Goal: Task Accomplishment & Management: Complete application form

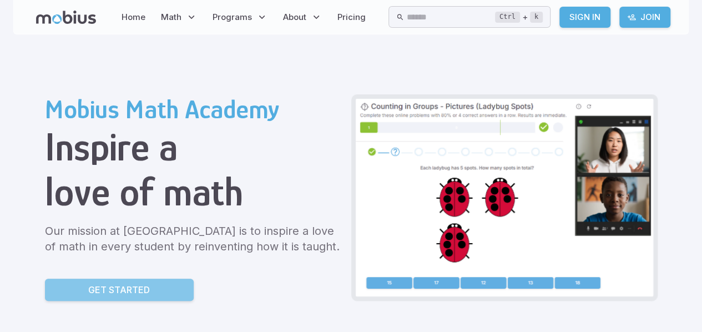
click at [101, 297] on link "Get Started" at bounding box center [119, 290] width 149 height 22
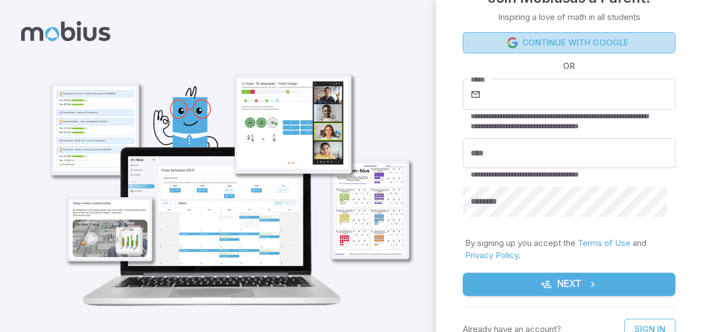
click at [579, 41] on link "Continue with Google" at bounding box center [569, 42] width 213 height 21
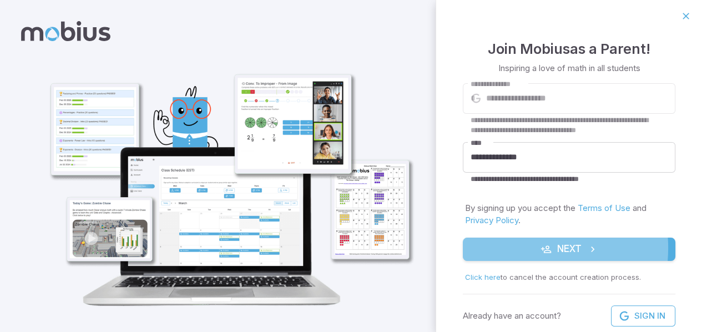
click at [518, 249] on button "Next" at bounding box center [569, 248] width 213 height 23
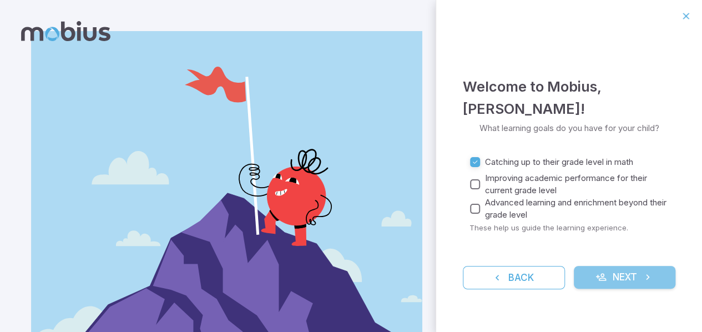
click at [611, 276] on button "Next" at bounding box center [625, 277] width 102 height 23
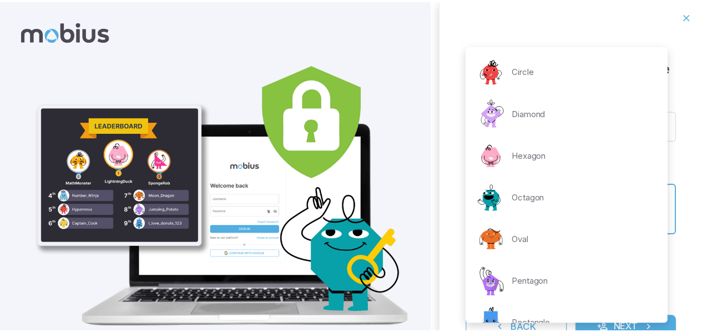
scroll to position [236, 0]
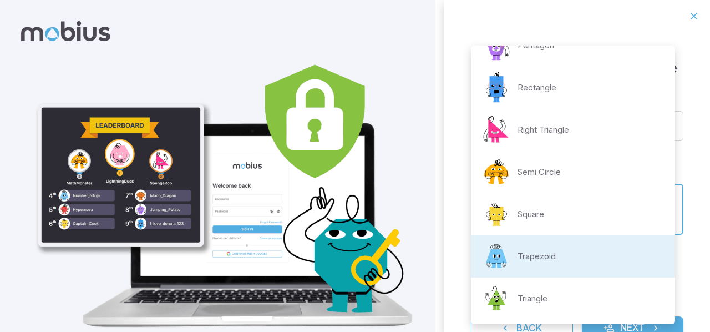
click at [657, 209] on body "**********" at bounding box center [355, 185] width 710 height 370
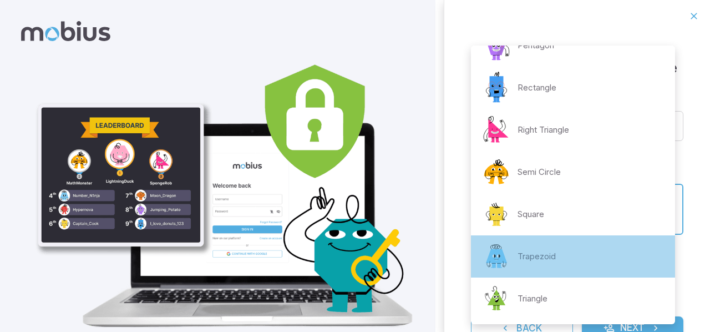
click at [600, 244] on li "Trapezoid" at bounding box center [573, 256] width 204 height 42
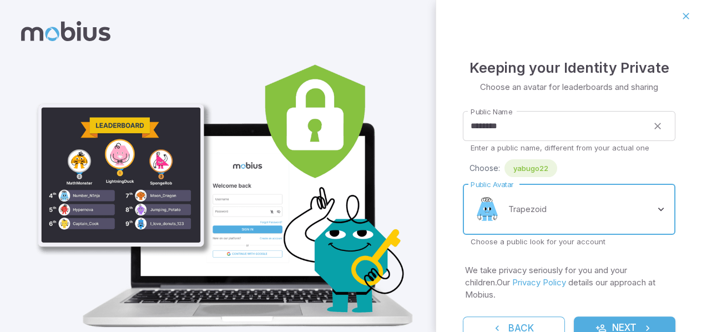
scroll to position [32, 0]
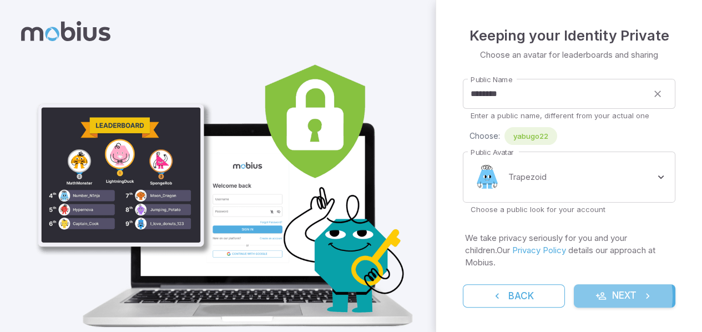
click at [595, 296] on icon "submit" at bounding box center [600, 295] width 11 height 11
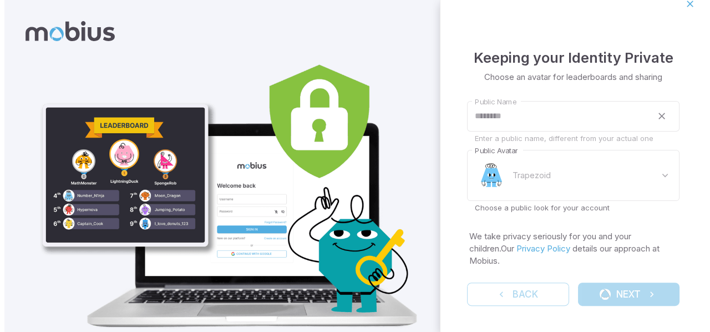
scroll to position [0, 0]
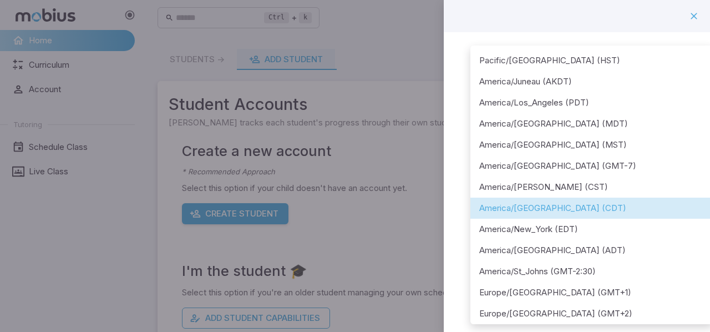
click at [662, 144] on body "**********" at bounding box center [355, 219] width 710 height 439
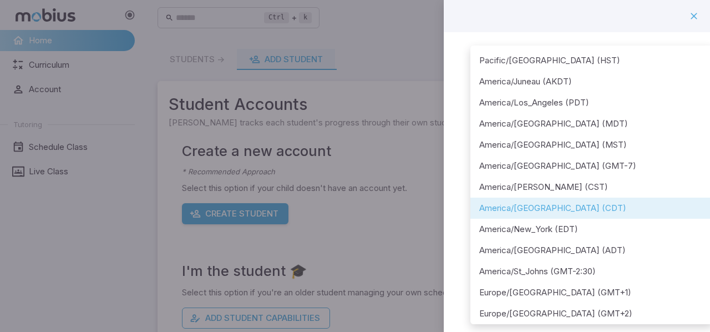
click at [678, 22] on div at bounding box center [355, 166] width 710 height 332
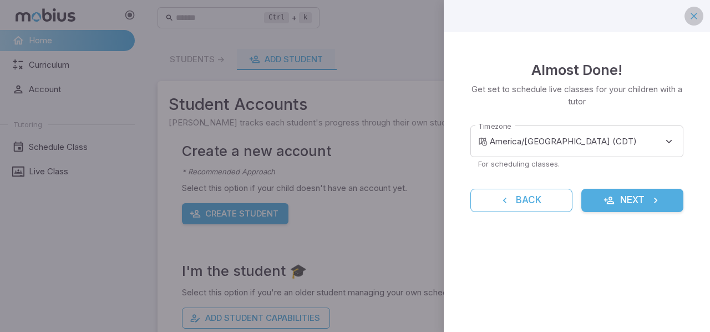
click at [695, 17] on icon "button" at bounding box center [694, 16] width 11 height 11
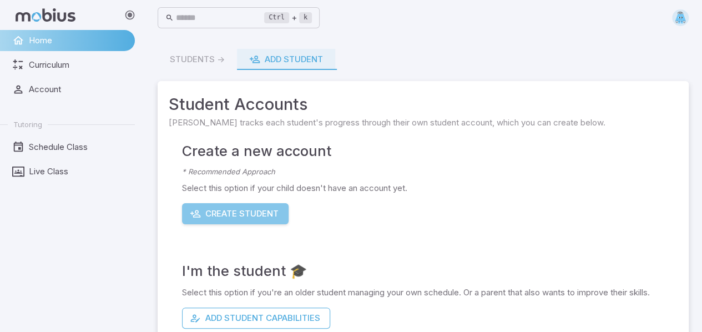
click at [224, 216] on button "Create Student" at bounding box center [235, 213] width 107 height 21
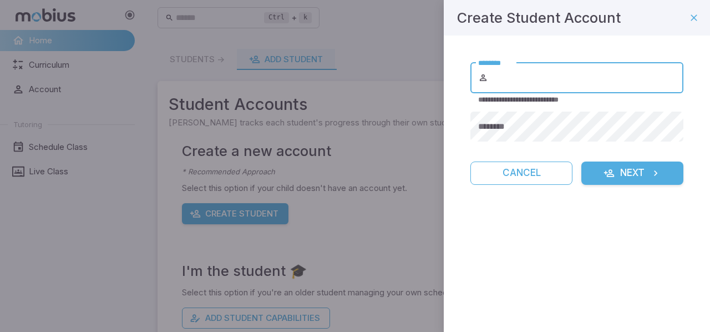
click at [548, 80] on input "********" at bounding box center [586, 77] width 193 height 31
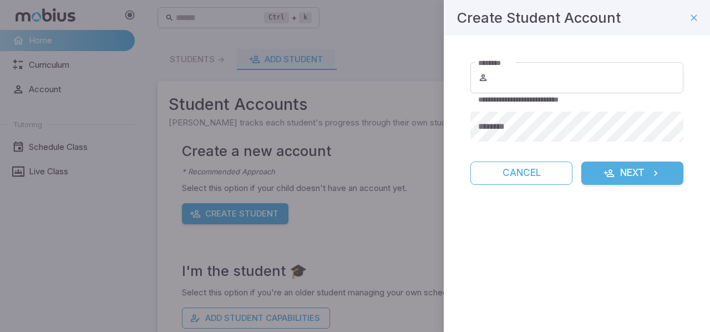
drag, startPoint x: 337, startPoint y: 235, endPoint x: 360, endPoint y: 231, distance: 22.6
click at [346, 238] on div at bounding box center [355, 166] width 710 height 332
click at [350, 223] on div at bounding box center [355, 166] width 710 height 332
click at [351, 225] on div at bounding box center [355, 166] width 710 height 332
click at [494, 175] on button "Cancel" at bounding box center [521, 172] width 102 height 23
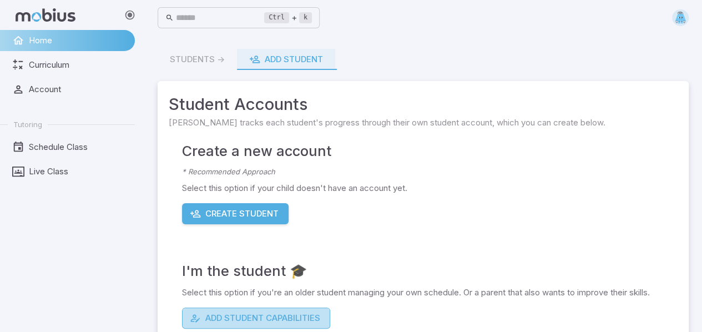
click at [250, 323] on button "Add Student Capabilities" at bounding box center [256, 317] width 148 height 21
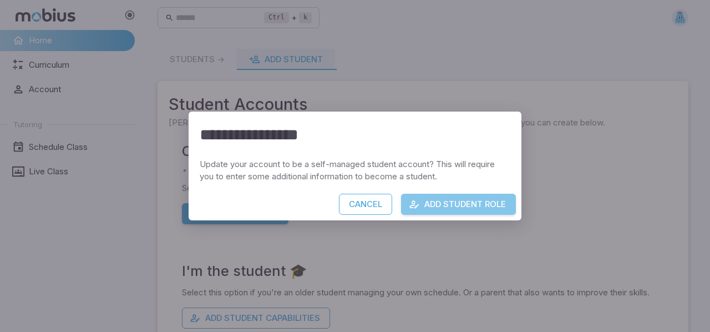
click at [452, 212] on button "Add Student Role" at bounding box center [458, 204] width 115 height 21
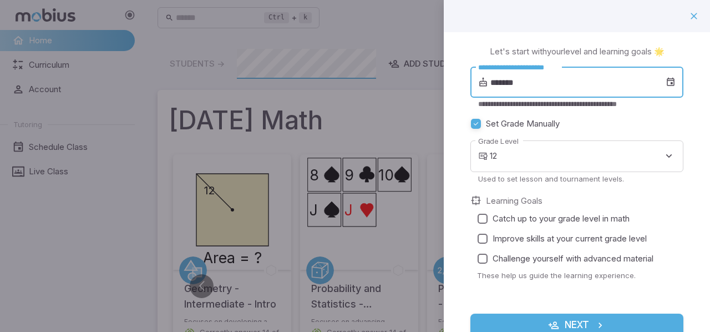
click at [604, 83] on input "*******" at bounding box center [577, 82] width 175 height 31
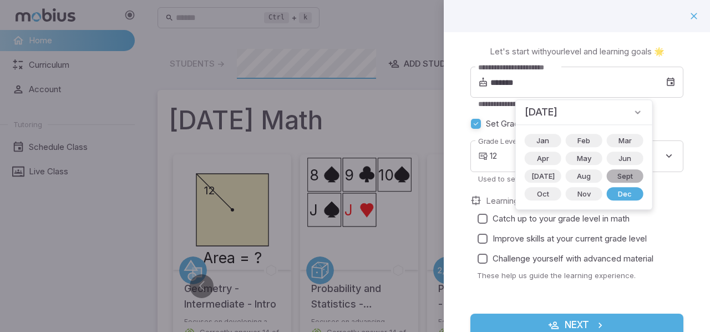
click at [611, 176] on span "Sept" at bounding box center [625, 175] width 29 height 11
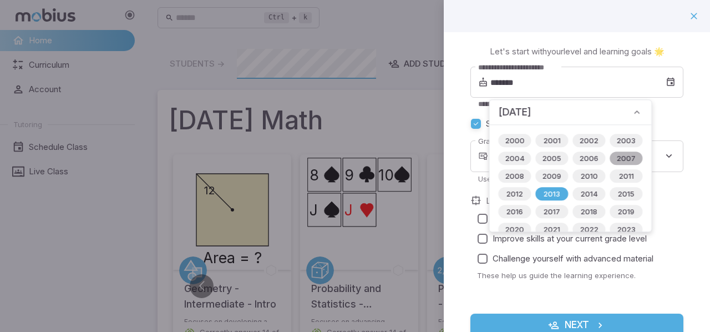
click at [627, 157] on span "2007" at bounding box center [626, 158] width 32 height 11
type input "*******"
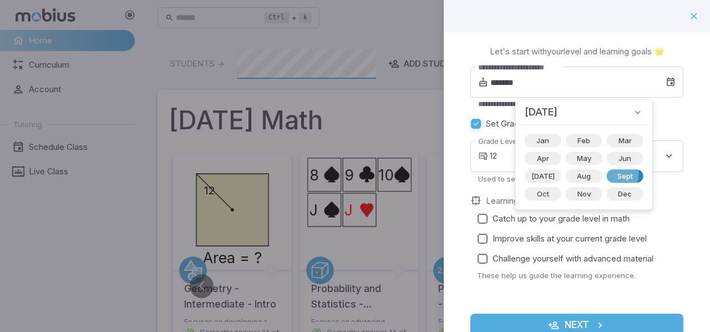
click at [611, 174] on span "Sept" at bounding box center [625, 175] width 29 height 11
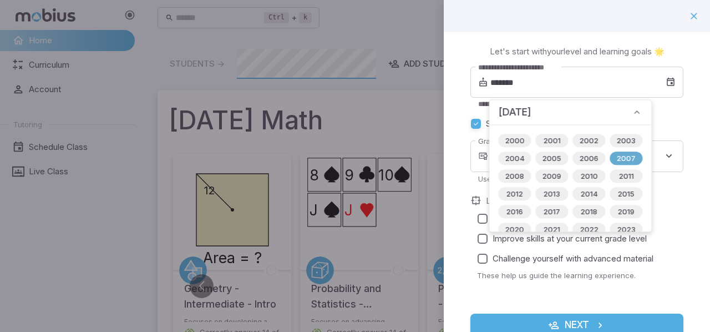
click at [621, 164] on div "2007" at bounding box center [626, 157] width 33 height 13
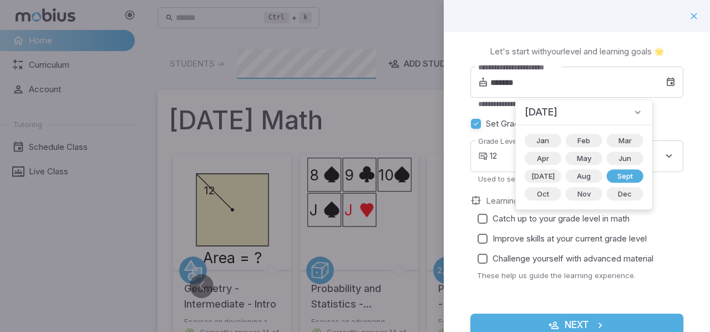
click at [696, 78] on div "**********" at bounding box center [577, 197] width 266 height 331
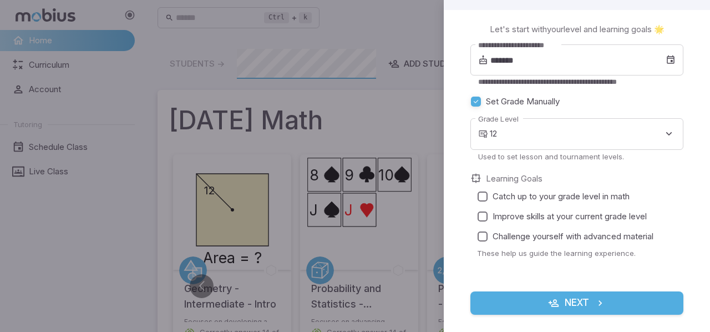
scroll to position [32, 0]
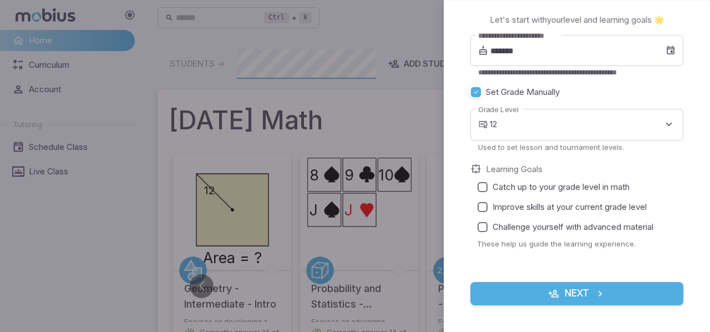
click at [502, 189] on span "Catch up to your grade level in math" at bounding box center [561, 187] width 137 height 12
drag, startPoint x: 688, startPoint y: 193, endPoint x: 682, endPoint y: 193, distance: 6.1
click at [684, 193] on div "**********" at bounding box center [577, 166] width 266 height 331
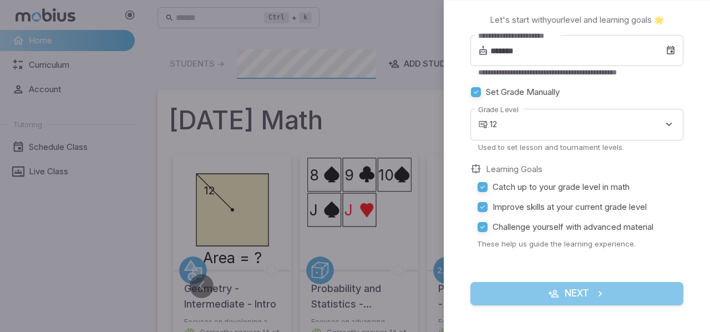
click at [628, 290] on button "Next" at bounding box center [576, 293] width 213 height 23
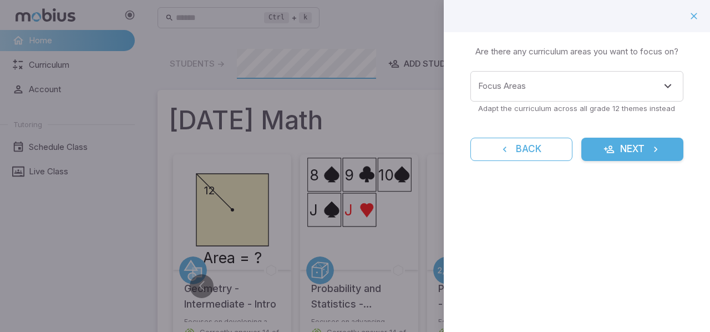
scroll to position [0, 0]
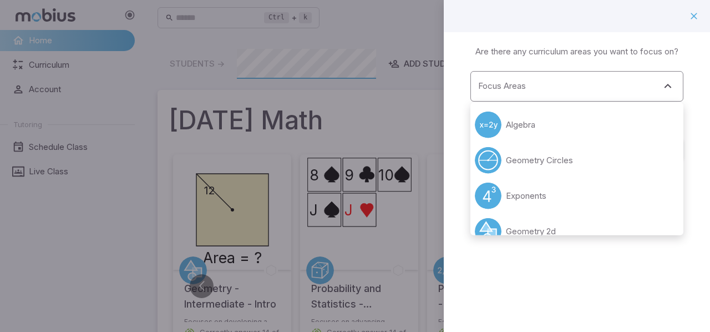
click at [657, 99] on div "Focus Areas" at bounding box center [576, 86] width 213 height 31
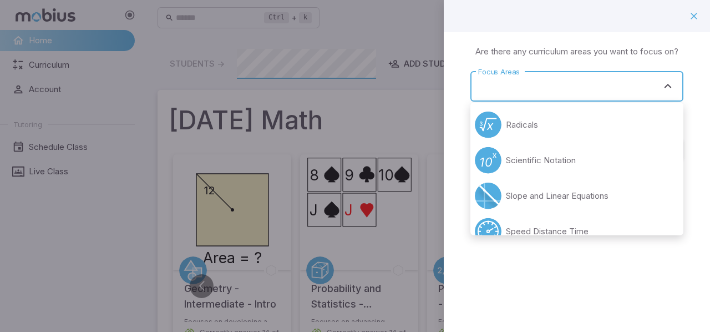
scroll to position [337, 0]
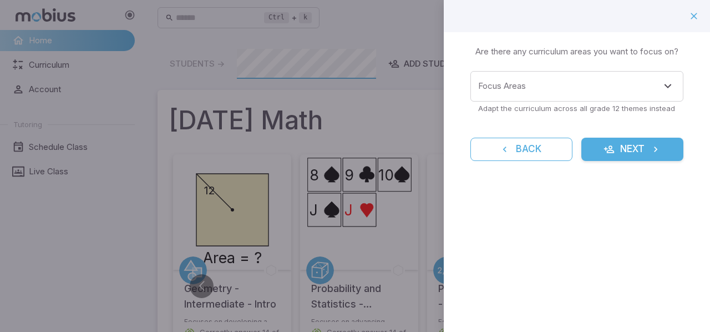
click at [666, 254] on div "Learning Focus 🔎 Are there any curriculum areas you want to focus on? Focus Are…" at bounding box center [577, 166] width 266 height 332
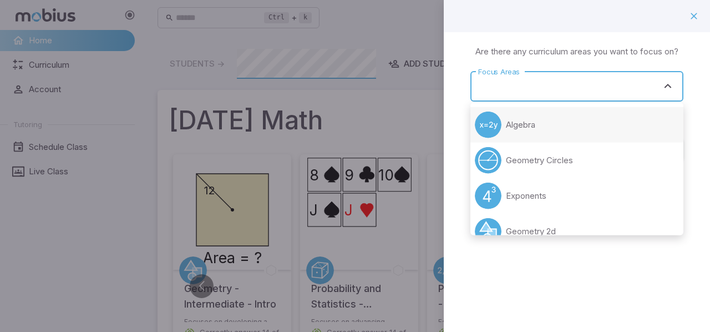
click at [625, 91] on input "Focus Areas" at bounding box center [568, 86] width 186 height 21
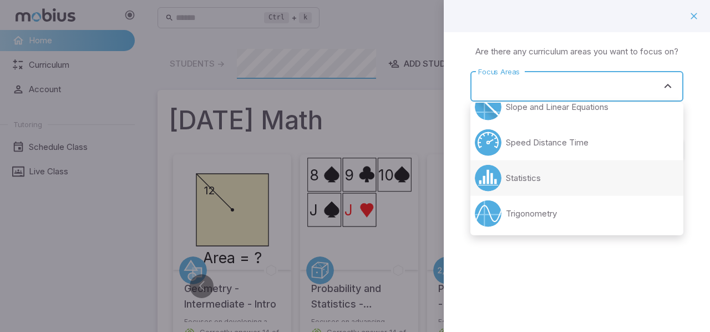
click at [599, 179] on li "Statistics" at bounding box center [576, 178] width 213 height 36
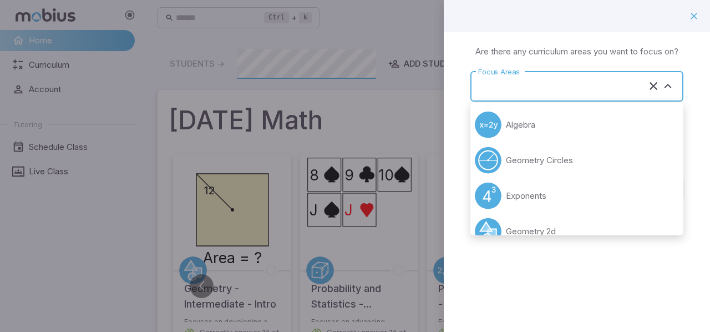
click at [633, 93] on input "Focus Areas" at bounding box center [561, 86] width 172 height 21
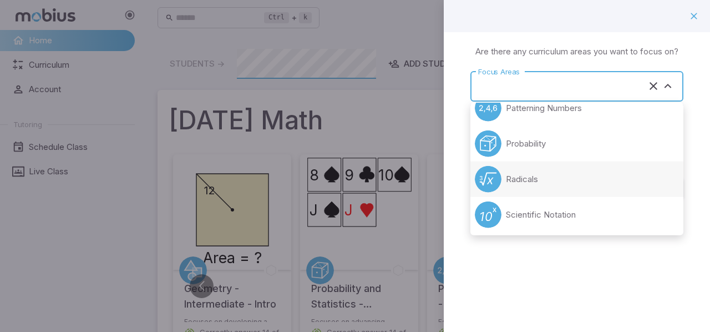
click at [637, 174] on li "Radicals" at bounding box center [576, 179] width 213 height 36
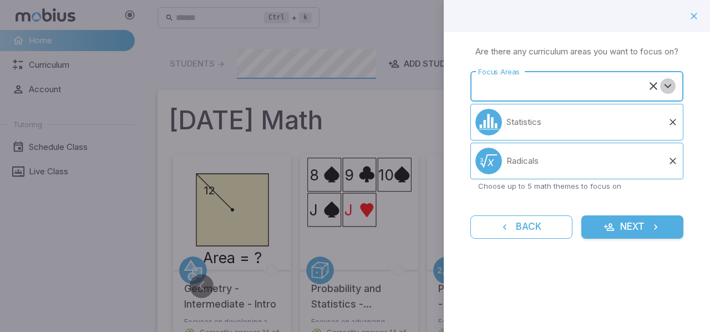
click at [674, 85] on icon "Open" at bounding box center [667, 85] width 13 height 13
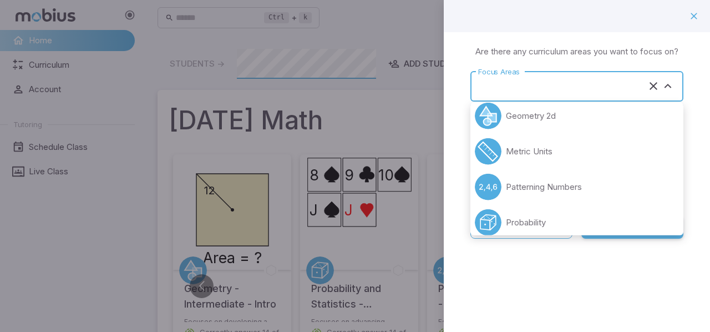
scroll to position [114, 0]
click at [612, 197] on li "Patterning Numbers" at bounding box center [576, 188] width 213 height 36
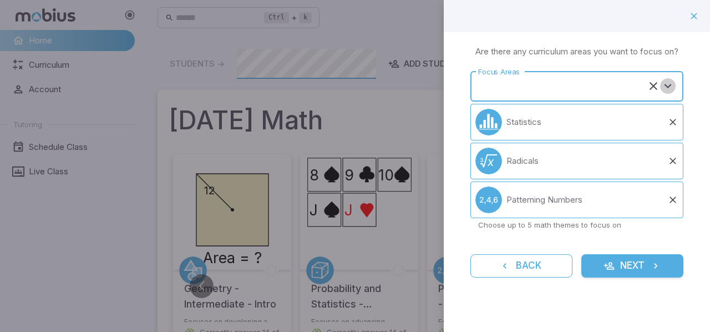
click at [675, 85] on button "Open" at bounding box center [668, 86] width 16 height 16
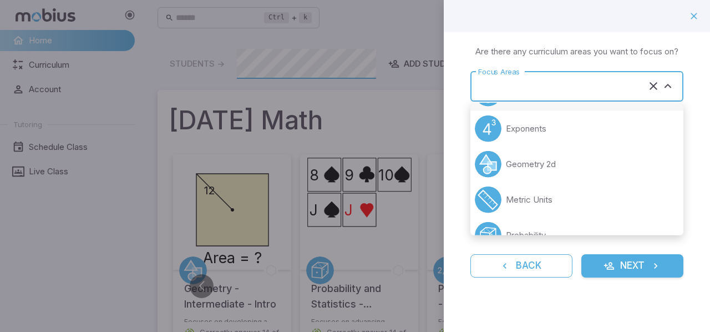
scroll to position [57, 0]
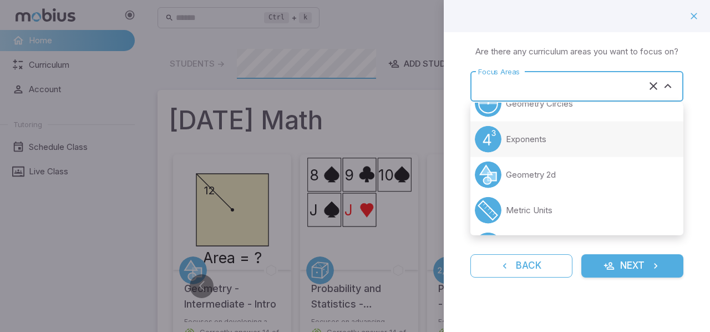
click at [656, 141] on li "Exponents" at bounding box center [576, 140] width 213 height 36
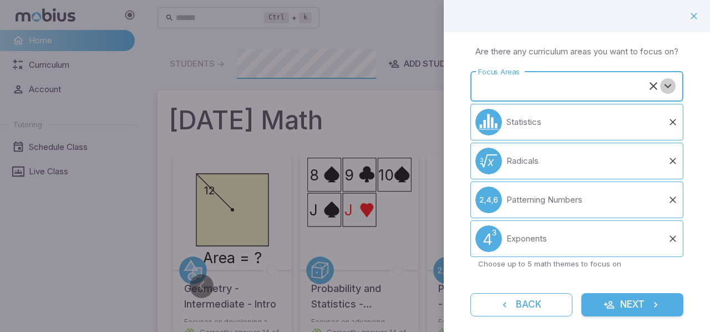
click at [661, 94] on button "Open" at bounding box center [668, 86] width 16 height 16
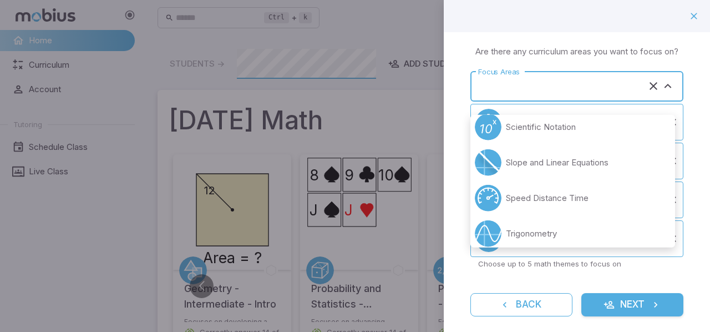
scroll to position [195, 0]
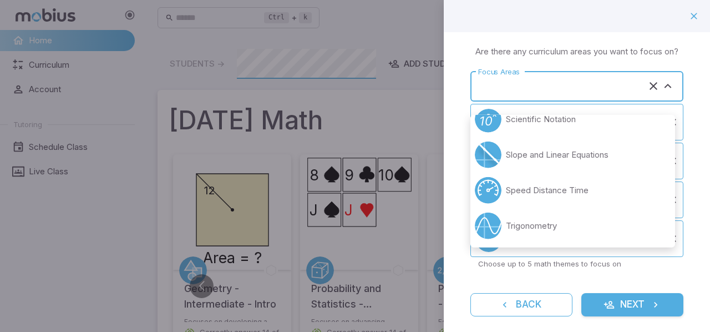
type input "*********"
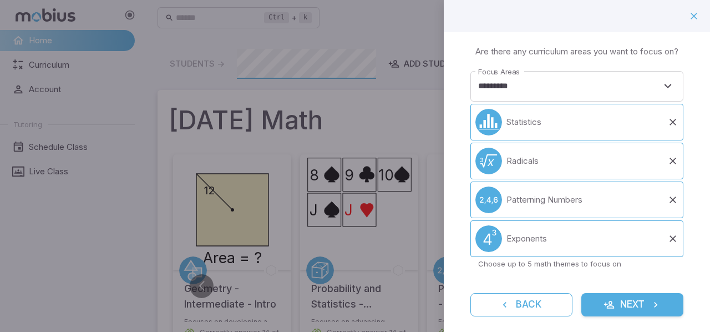
click at [636, 301] on form "Focus Areas ********* Focus Areas Statistics Radicals Patterning Numbers Expone…" at bounding box center [576, 193] width 213 height 245
click at [641, 313] on button "Next" at bounding box center [632, 304] width 102 height 23
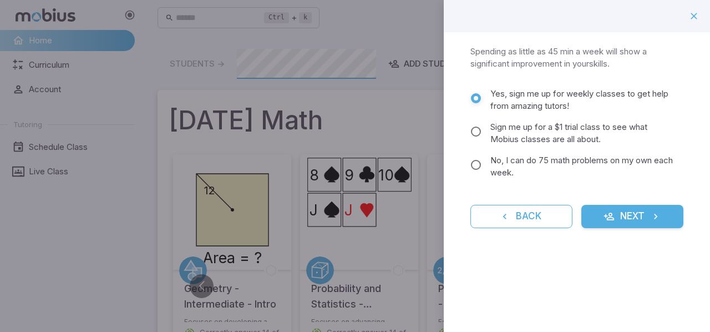
drag, startPoint x: 636, startPoint y: 65, endPoint x: 468, endPoint y: 50, distance: 168.2
click at [468, 50] on div "Commit to Learning Math 🚀 Spending as little as 45 min a week will show a signi…" at bounding box center [577, 143] width 266 height 222
click at [545, 69] on p "Spending as little as 45 min a week will show a significant improvement in your…" at bounding box center [576, 57] width 213 height 24
click at [621, 216] on button "Next" at bounding box center [632, 216] width 102 height 23
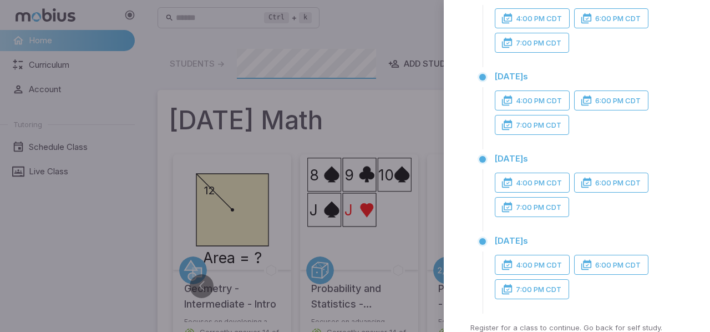
scroll to position [245, 0]
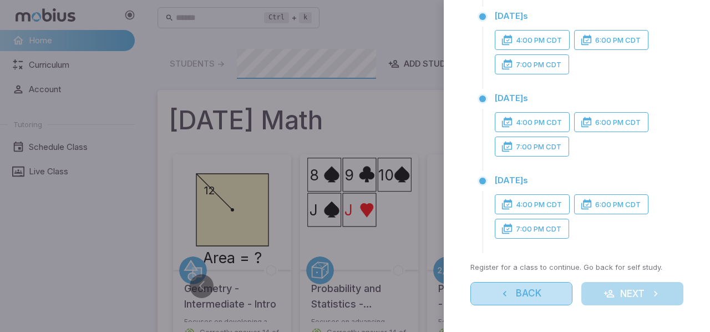
click at [529, 287] on button "Back" at bounding box center [521, 293] width 102 height 23
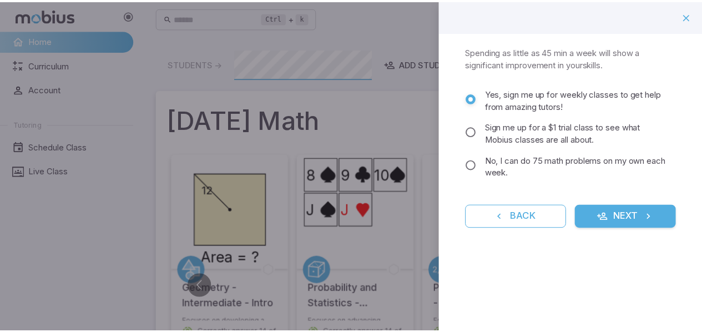
scroll to position [0, 0]
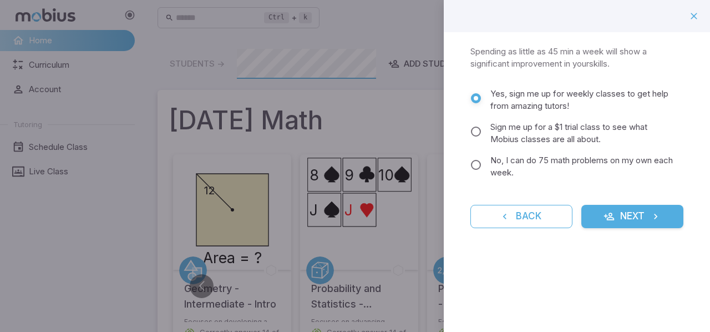
click at [564, 156] on span "No, I can do 75 math problems on my own each week." at bounding box center [582, 166] width 184 height 24
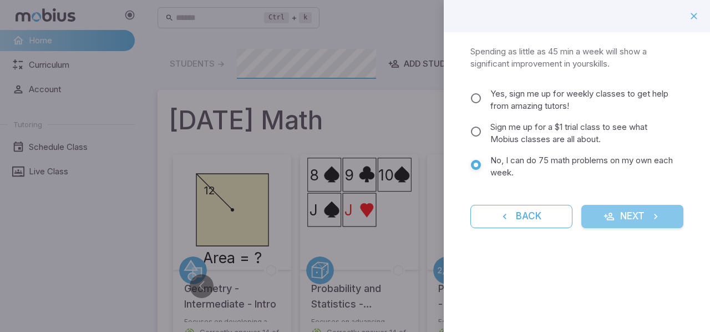
click at [616, 215] on button "Next" at bounding box center [632, 216] width 102 height 23
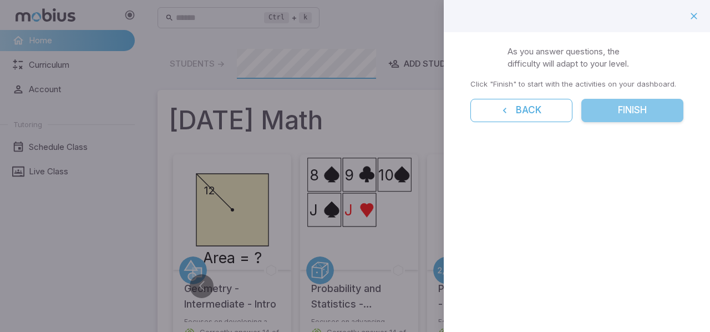
click at [626, 118] on button "Finish" at bounding box center [632, 110] width 102 height 23
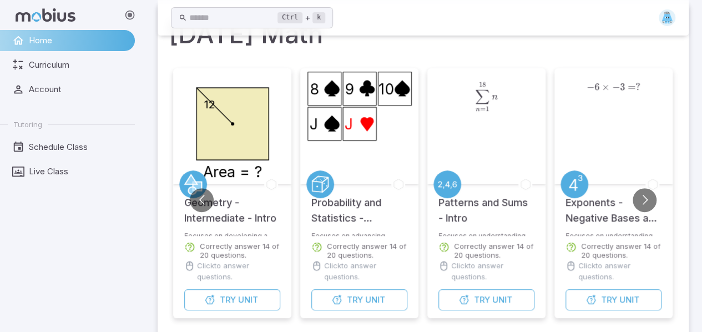
scroll to position [87, 0]
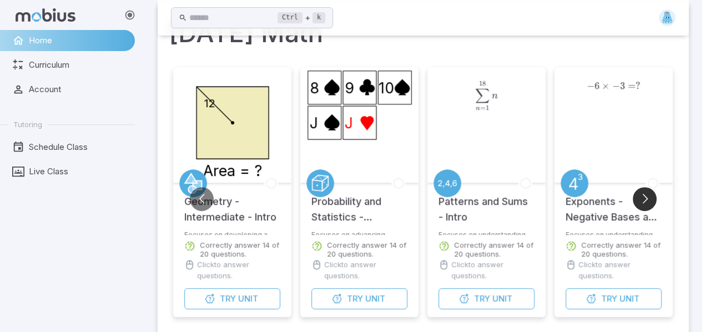
click at [634, 201] on button "Go to next slide" at bounding box center [645, 199] width 24 height 24
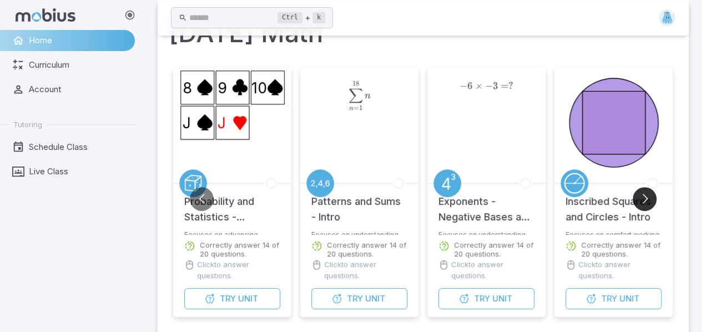
click at [650, 197] on button "Go to next slide" at bounding box center [645, 199] width 24 height 24
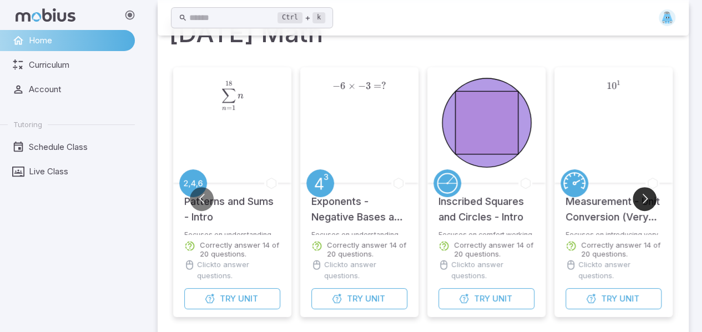
click at [650, 197] on button "Go to next slide" at bounding box center [645, 199] width 24 height 24
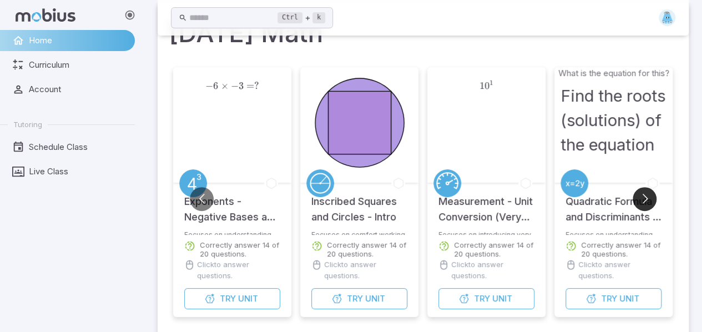
click at [650, 197] on button "Go to next slide" at bounding box center [645, 199] width 24 height 24
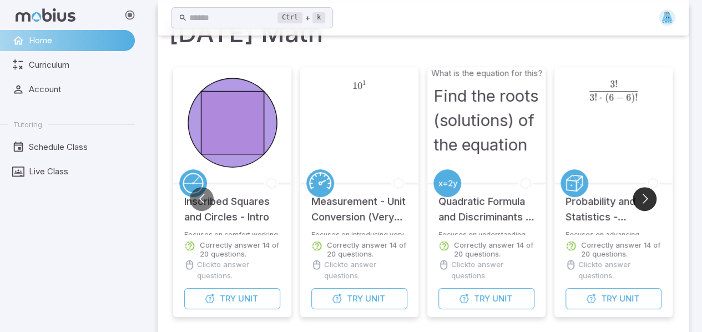
click at [650, 196] on button "Go to next slide" at bounding box center [645, 199] width 24 height 24
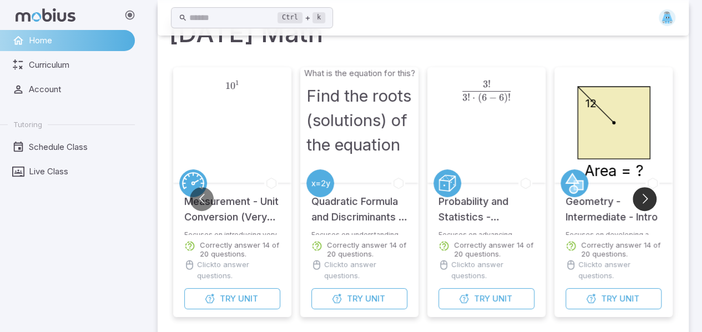
click at [648, 195] on button "Go to next slide" at bounding box center [645, 199] width 24 height 24
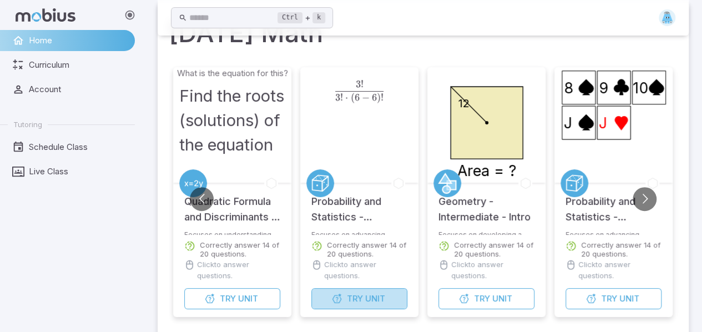
click at [375, 295] on span "Unit" at bounding box center [375, 298] width 20 height 12
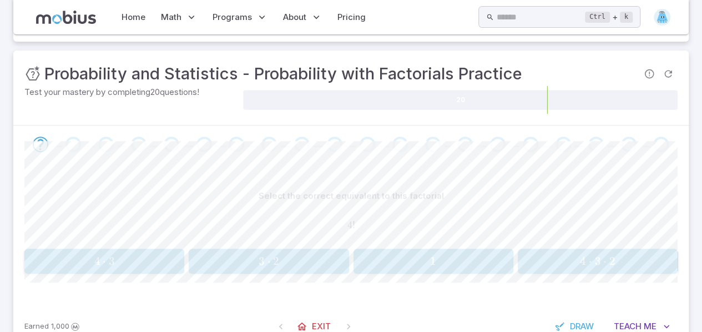
scroll to position [194, 0]
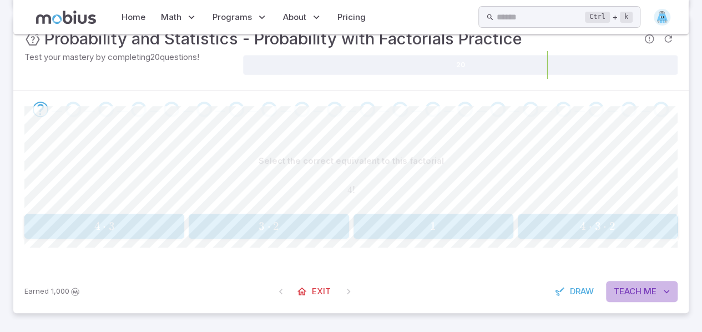
click at [614, 292] on span "Teach" at bounding box center [628, 291] width 28 height 12
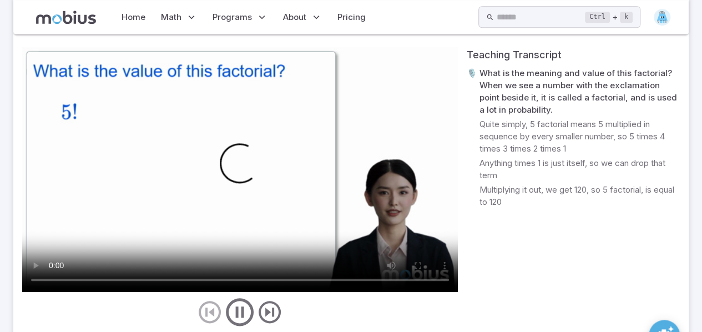
scroll to position [472, 0]
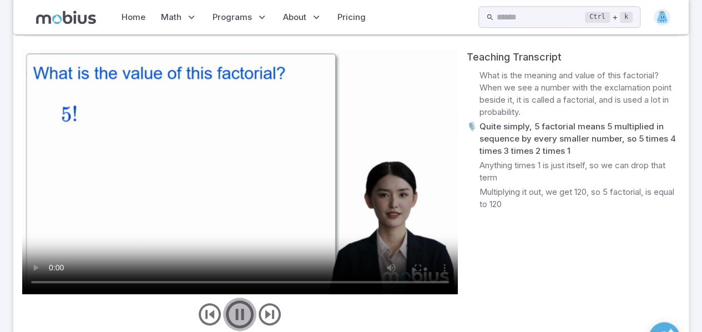
click at [234, 304] on icon "play/pause/restart" at bounding box center [239, 313] width 33 height 33
click at [43, 283] on video at bounding box center [240, 171] width 436 height 245
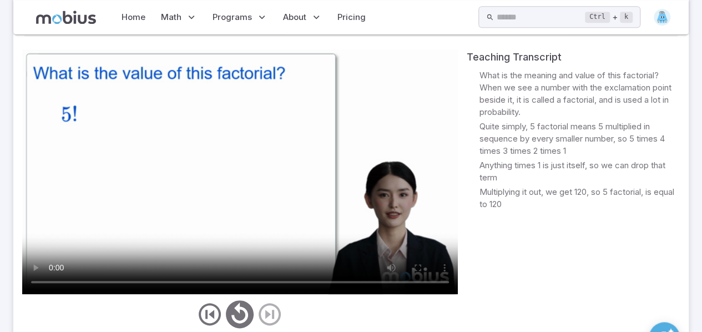
click at [571, 195] on p "Multiplying it out, we get 120, so 5 factorial, is equal to 120" at bounding box center [579, 198] width 200 height 24
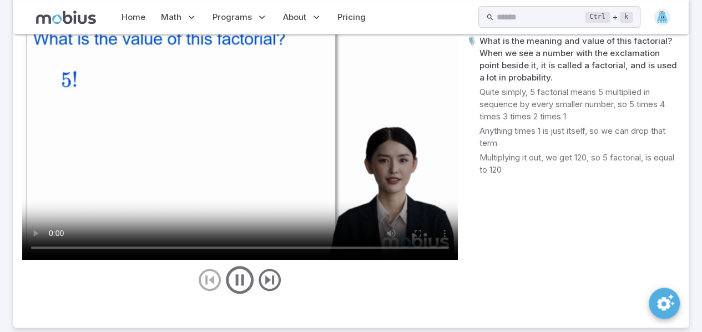
scroll to position [520, 0]
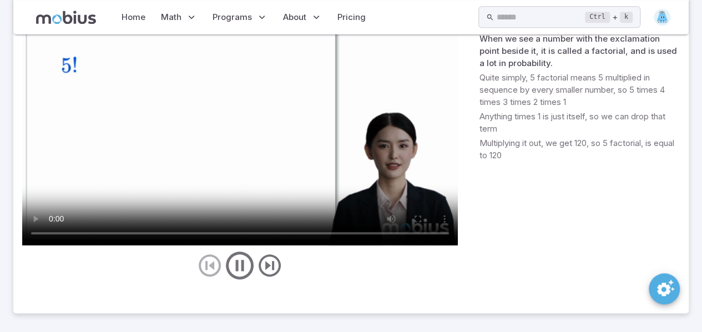
click at [273, 161] on video at bounding box center [240, 123] width 436 height 245
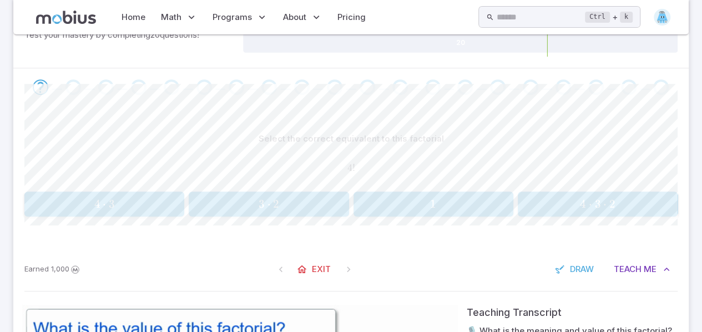
scroll to position [217, 0]
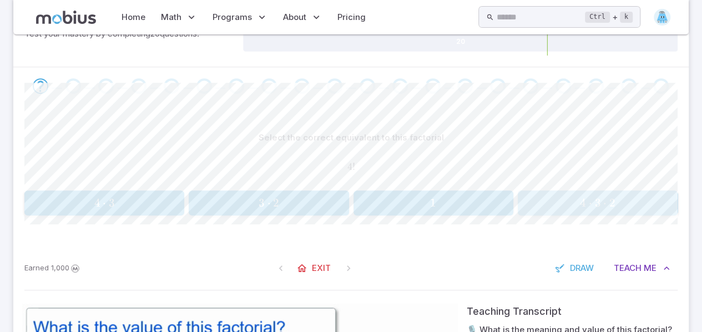
click at [591, 190] on button "4 ⋅ 3 ⋅ 2 4\cdot3\cdot2 4 ⋅ 3 ⋅ 2" at bounding box center [598, 202] width 160 height 25
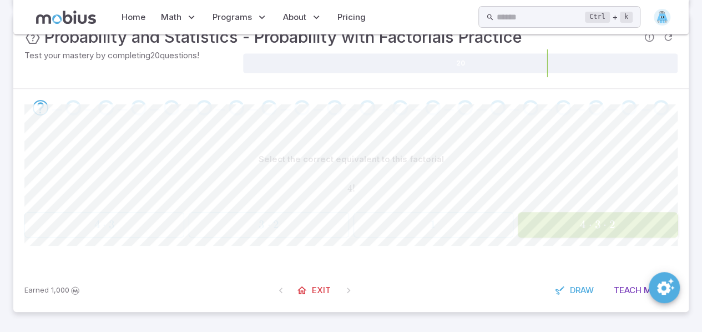
scroll to position [194, 0]
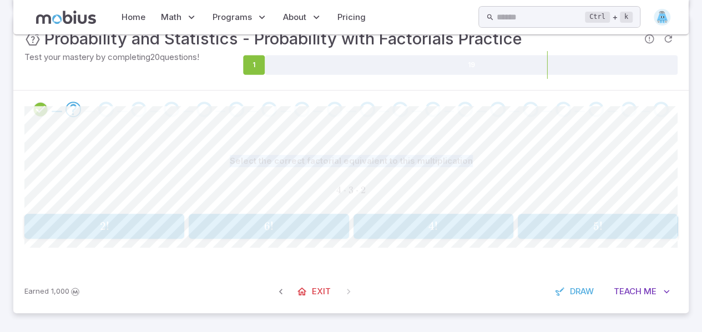
drag, startPoint x: 208, startPoint y: 155, endPoint x: 475, endPoint y: 144, distance: 267.1
click at [475, 144] on div "Select the correct factorial equivalent to this multiplication 4 ⋅ 3 ⋅ 2 4\cdot…" at bounding box center [350, 198] width 653 height 141
click at [467, 137] on div "Select the correct factorial equivalent to this multiplication 4 ⋅ 3 ⋅ 2 4\cdot…" at bounding box center [350, 198] width 653 height 141
click at [468, 138] on div "Select the correct factorial equivalent to this multiplication 4 ⋅ 3 ⋅ 2 4\cdot…" at bounding box center [350, 198] width 653 height 141
click at [279, 222] on span "6 !" at bounding box center [269, 226] width 153 height 14
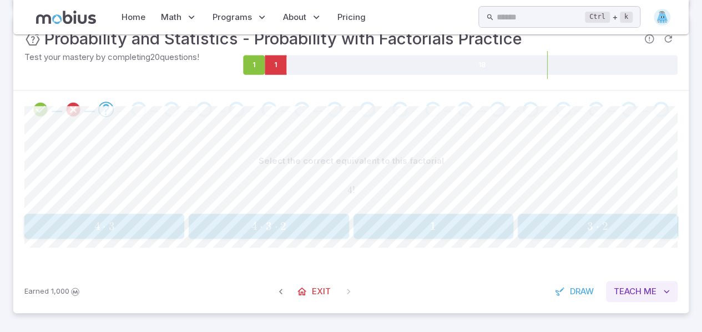
drag, startPoint x: 657, startPoint y: 276, endPoint x: 647, endPoint y: 286, distance: 13.7
click at [647, 286] on div "Earned 1,000 Exit Draw Teach Me" at bounding box center [350, 291] width 675 height 43
click at [640, 288] on span "Teach" at bounding box center [628, 291] width 28 height 12
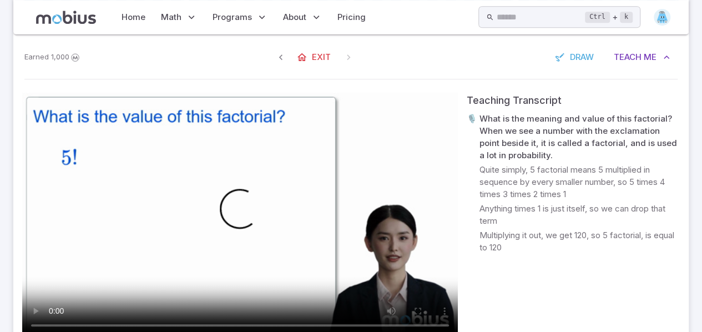
scroll to position [442, 0]
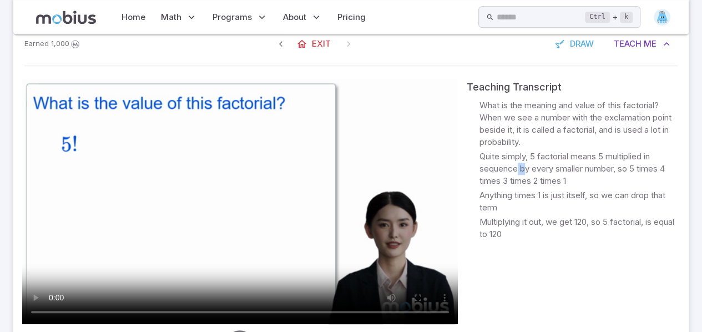
drag, startPoint x: 523, startPoint y: 166, endPoint x: 530, endPoint y: 162, distance: 8.9
click at [525, 162] on p "Quite simply, 5 factorial means 5 multiplied in sequence by every smaller numbe…" at bounding box center [579, 168] width 200 height 37
click at [311, 266] on video at bounding box center [240, 201] width 436 height 245
click at [74, 131] on video at bounding box center [240, 201] width 436 height 245
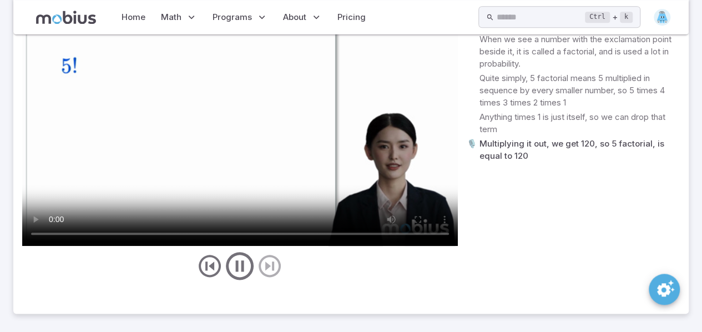
scroll to position [520, 0]
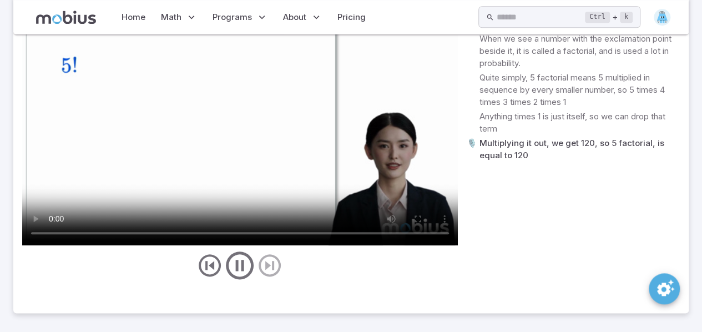
click at [629, 228] on div "Teaching Transcript 🎙️ What is the meaning and value of this factorial? When we…" at bounding box center [573, 141] width 213 height 281
click at [503, 144] on p "Multiplying it out, we get 120, so 5 factorial, is equal to 120" at bounding box center [579, 149] width 200 height 24
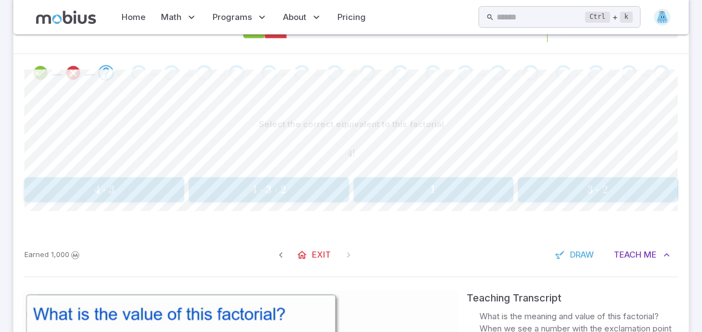
scroll to position [232, 0]
click at [281, 188] on span "2" at bounding box center [283, 188] width 6 height 14
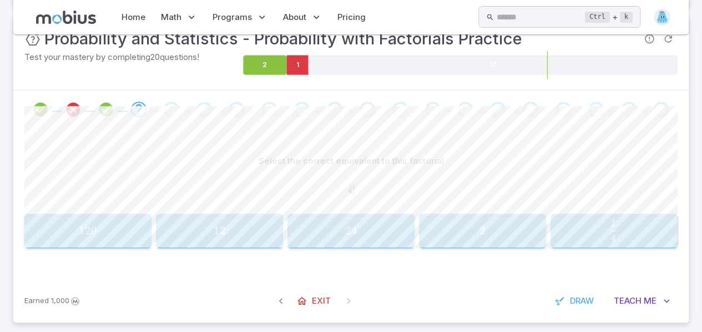
scroll to position [204, 0]
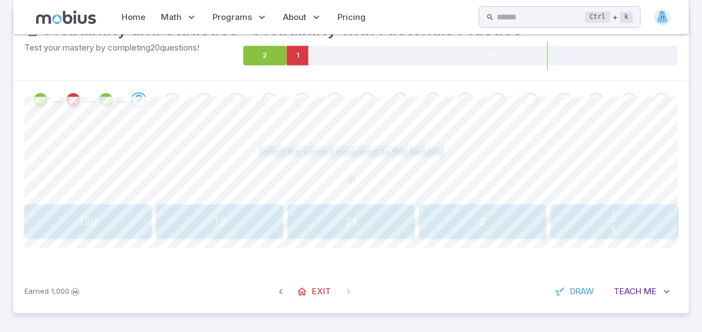
drag, startPoint x: 446, startPoint y: 152, endPoint x: 253, endPoint y: 143, distance: 192.8
click at [254, 142] on div "Select the correct equivalent to this factorial" at bounding box center [350, 151] width 653 height 21
click at [230, 158] on div "Select the correct equivalent to this factorial" at bounding box center [350, 151] width 653 height 21
click at [459, 221] on span "2" at bounding box center [482, 221] width 120 height 14
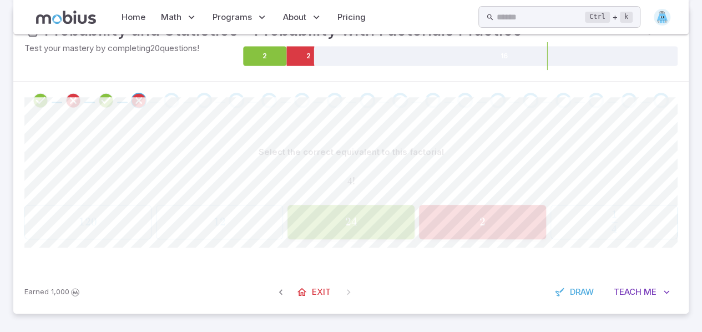
scroll to position [194, 0]
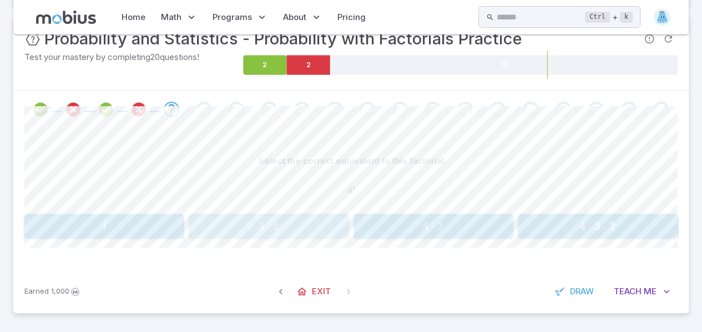
click at [272, 236] on button "3 ⋅ 2 3\cdot2 3 ⋅ 2" at bounding box center [269, 226] width 160 height 25
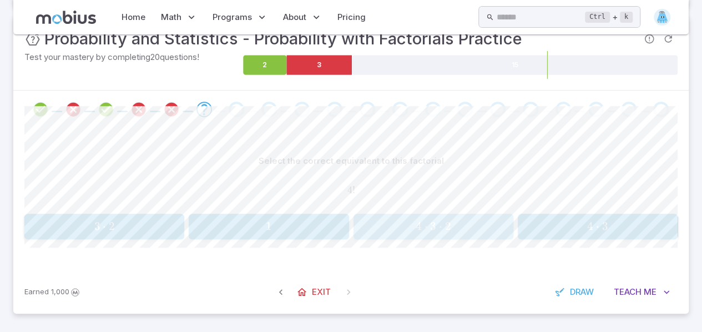
click at [414, 229] on span "4 ⋅ 3 ⋅ 2" at bounding box center [433, 226] width 153 height 14
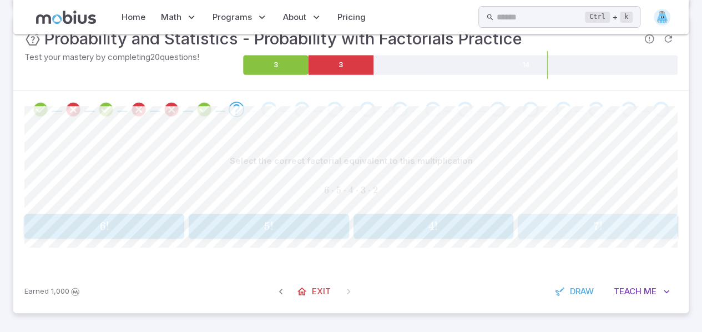
click at [569, 229] on span "7 !" at bounding box center [597, 226] width 153 height 14
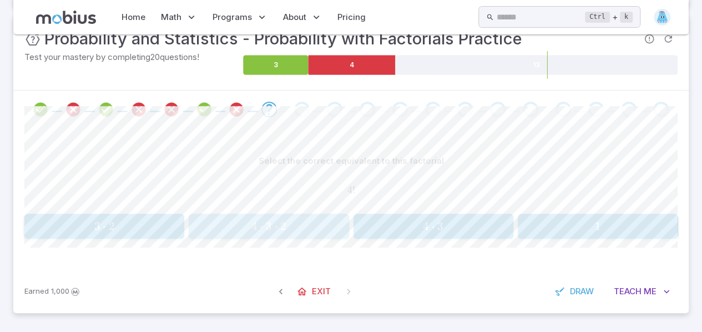
click at [213, 220] on span "4 ⋅ 3 ⋅ 2" at bounding box center [269, 226] width 153 height 14
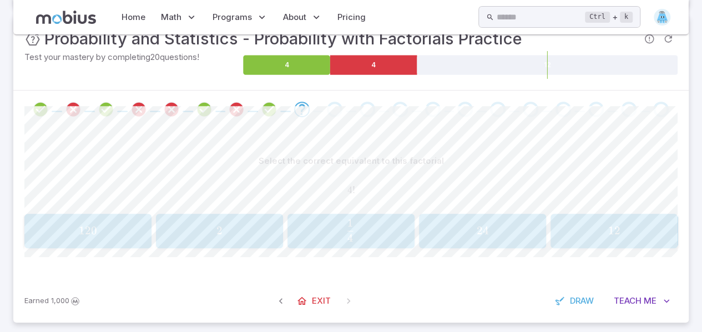
click at [79, 247] on div "Select the correct equivalent to this factorial 4 ! 4! 4 ! 120 120 120 2 2 2 1 …" at bounding box center [350, 203] width 653 height 151
click at [98, 235] on span "120" at bounding box center [88, 231] width 120 height 14
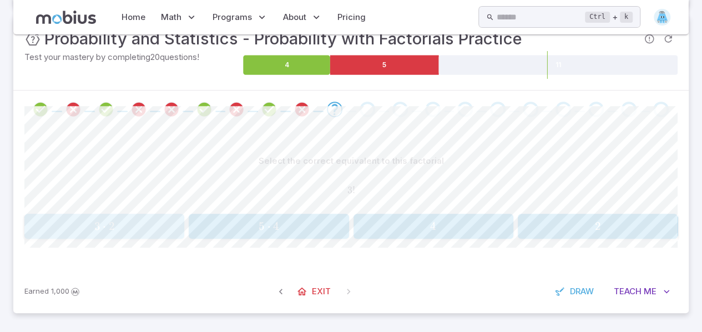
click at [123, 228] on span "3 ⋅ 2" at bounding box center [104, 226] width 153 height 14
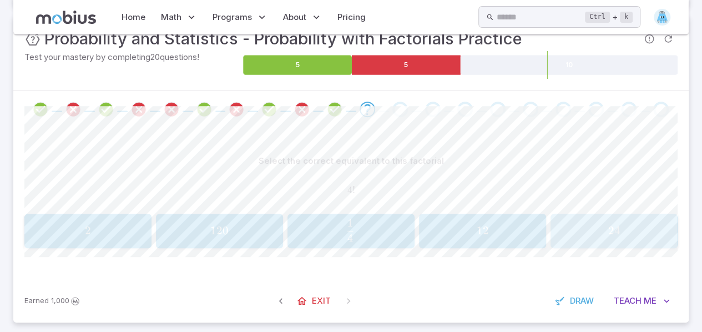
click at [595, 239] on div "24 24 24" at bounding box center [614, 231] width 120 height 26
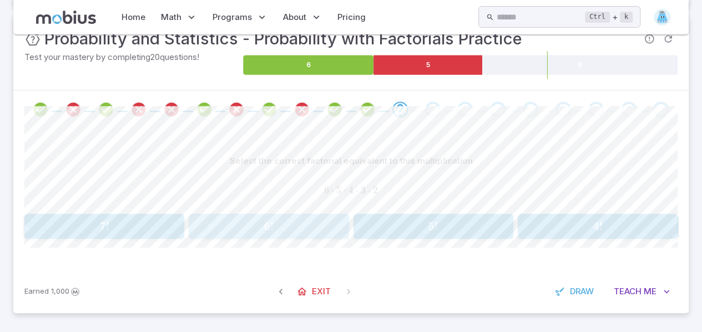
click at [229, 221] on span "6 !" at bounding box center [269, 226] width 153 height 14
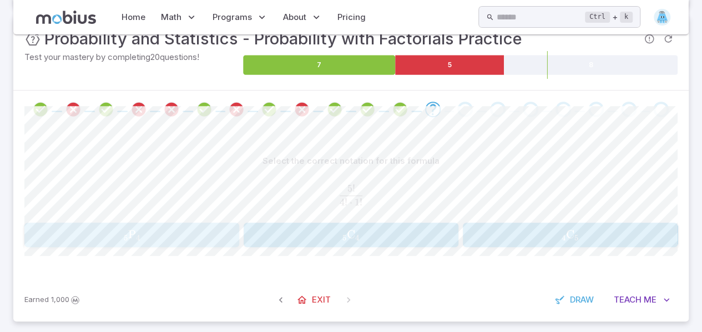
click at [123, 236] on span "5" at bounding box center [125, 237] width 4 height 9
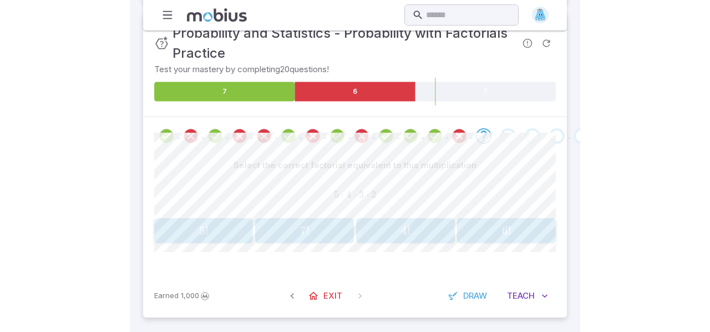
scroll to position [193, 0]
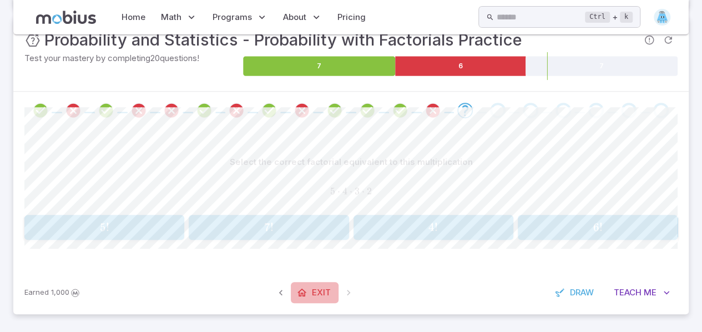
click at [312, 282] on link "Exit" at bounding box center [315, 292] width 48 height 21
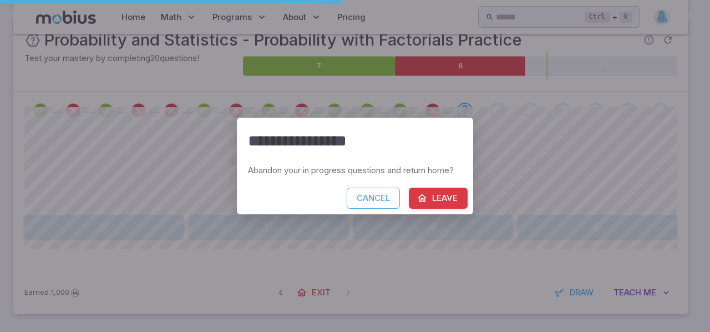
click at [461, 186] on div "Abandon your in progress questions and return home?" at bounding box center [355, 175] width 236 height 23
click at [446, 195] on button "Leave" at bounding box center [438, 198] width 59 height 21
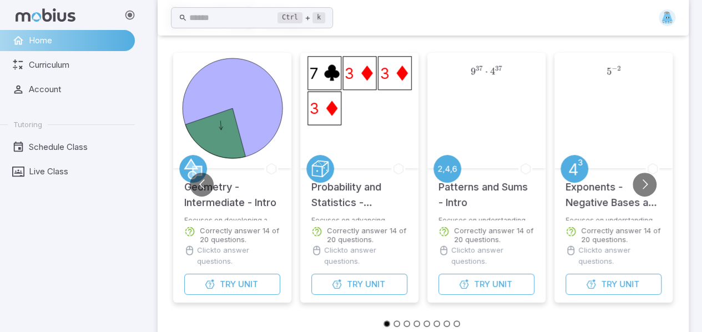
scroll to position [103, 0]
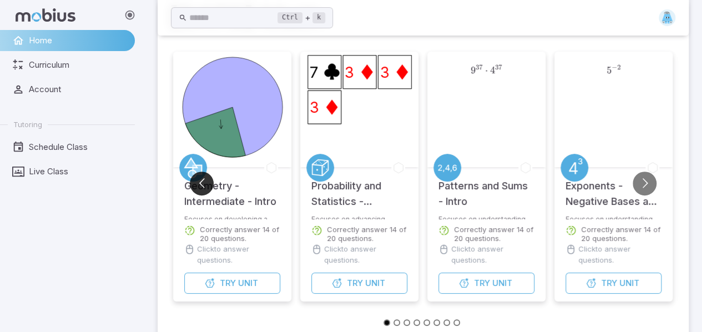
click at [202, 185] on button "Go to previous slide" at bounding box center [202, 183] width 24 height 24
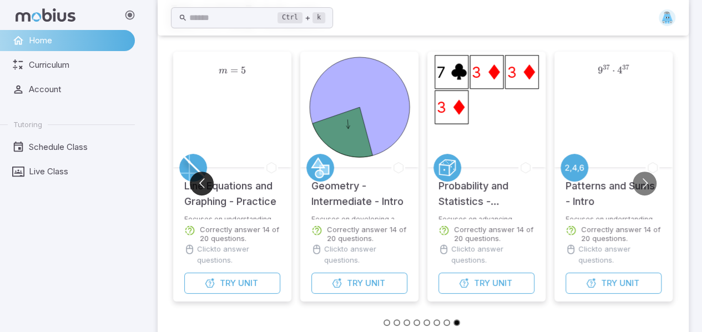
click at [202, 185] on button "Go to previous slide" at bounding box center [202, 183] width 24 height 24
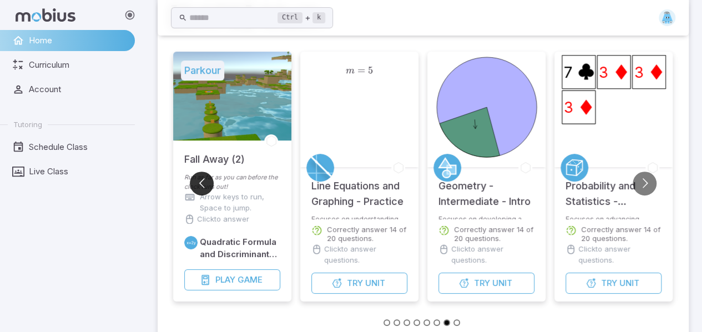
click at [210, 184] on button "Go to previous slide" at bounding box center [202, 183] width 24 height 24
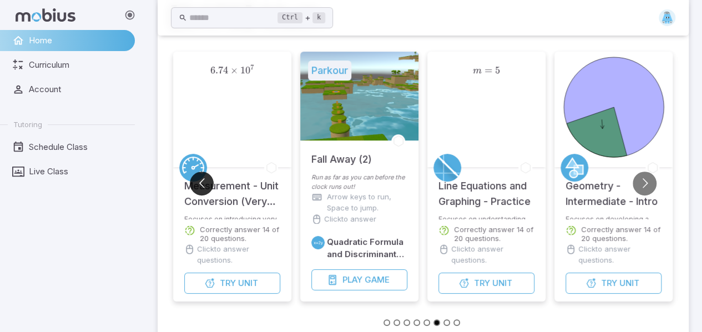
click at [210, 184] on button "Go to previous slide" at bounding box center [202, 183] width 24 height 24
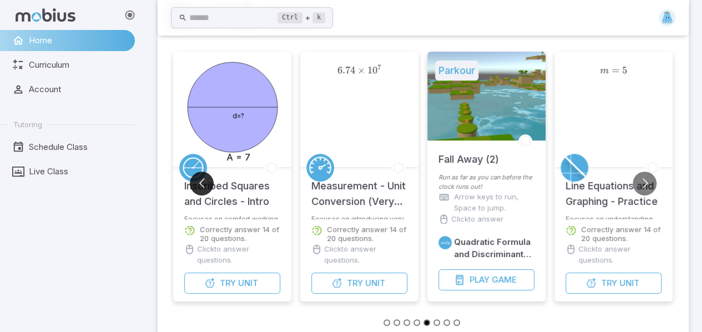
click at [210, 184] on button "Go to previous slide" at bounding box center [202, 183] width 24 height 24
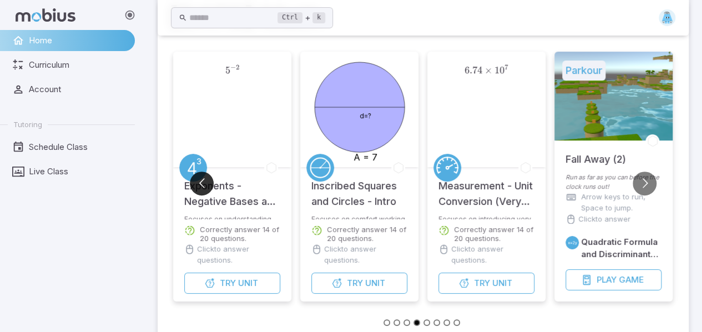
click at [210, 184] on button "Go to previous slide" at bounding box center [202, 183] width 24 height 24
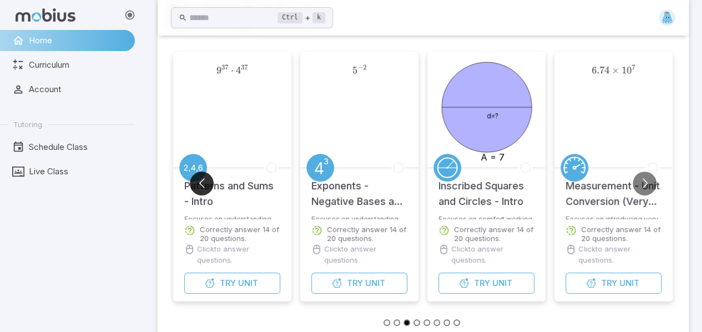
click at [210, 184] on button "Go to previous slide" at bounding box center [202, 183] width 24 height 24
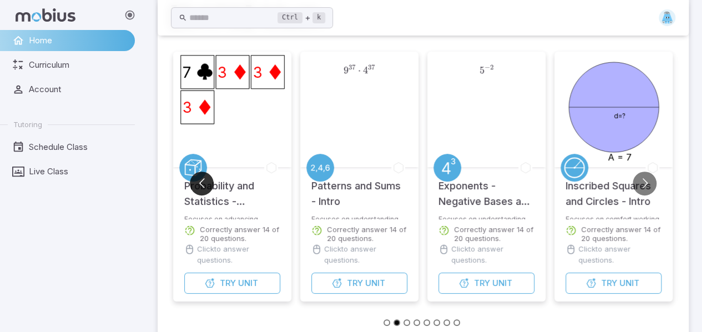
click at [195, 184] on button "Go to previous slide" at bounding box center [202, 183] width 24 height 24
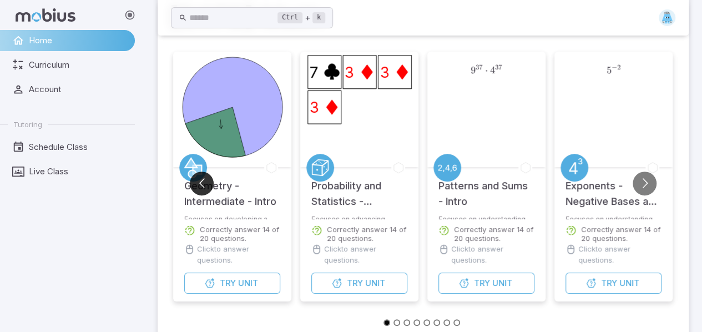
click at [196, 184] on button "Go to previous slide" at bounding box center [202, 183] width 24 height 24
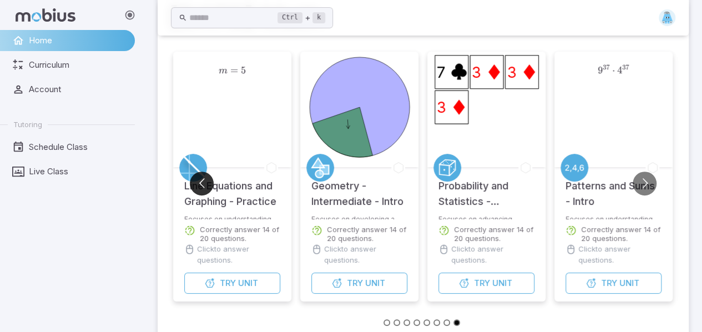
click at [196, 184] on button "Go to previous slide" at bounding box center [202, 183] width 24 height 24
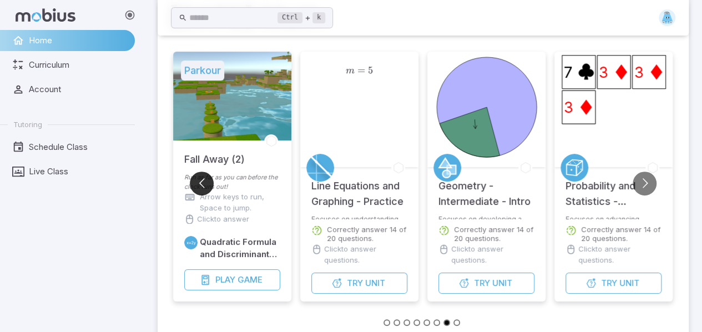
click at [196, 184] on button "Go to previous slide" at bounding box center [202, 183] width 24 height 24
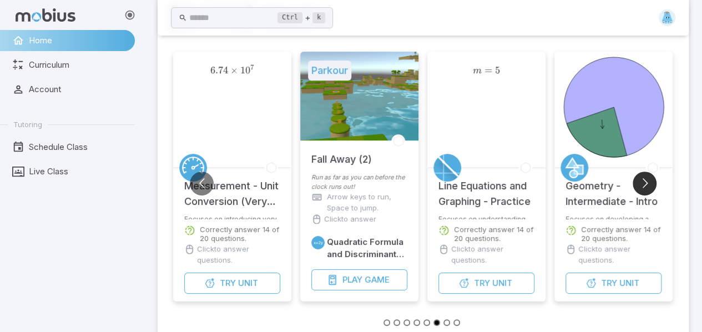
click at [644, 186] on button "Go to next slide" at bounding box center [645, 183] width 24 height 24
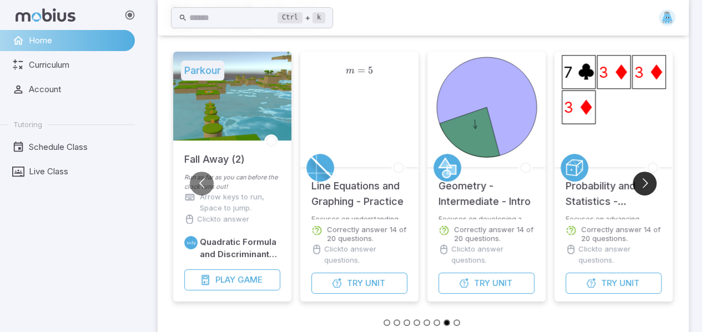
click at [644, 186] on button "Go to next slide" at bounding box center [645, 183] width 24 height 24
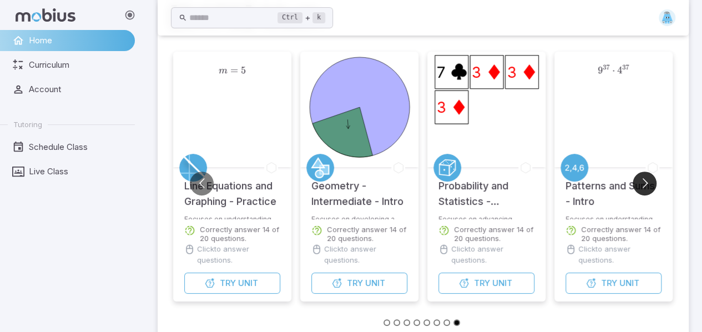
click at [649, 187] on button "Go to next slide" at bounding box center [645, 183] width 24 height 24
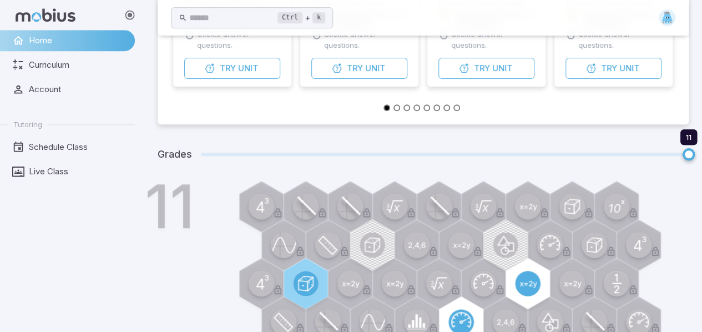
scroll to position [276, 0]
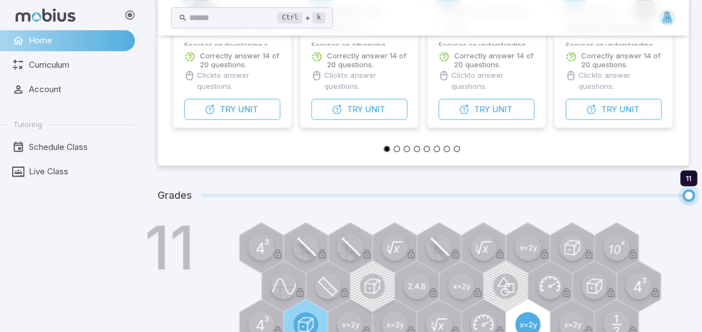
drag, startPoint x: 672, startPoint y: 186, endPoint x: 681, endPoint y: 198, distance: 14.3
click at [680, 198] on div "Grades 11 11" at bounding box center [423, 195] width 531 height 33
drag, startPoint x: 295, startPoint y: 194, endPoint x: 519, endPoint y: 199, distance: 224.2
drag, startPoint x: 519, startPoint y: 199, endPoint x: 413, endPoint y: 200, distance: 106.5
click at [413, 200] on span "8 11" at bounding box center [445, 195] width 488 height 14
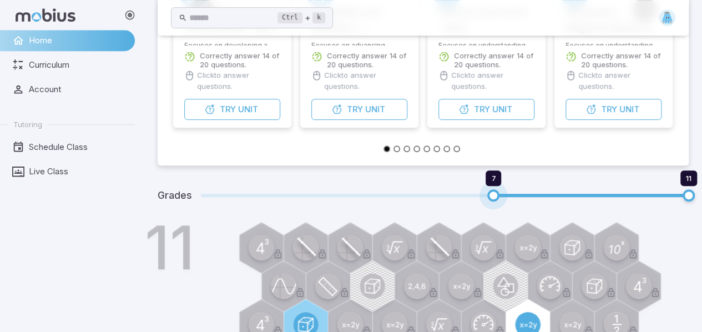
type input "*"
click at [516, 187] on div "Grades 7 11" at bounding box center [423, 195] width 531 height 33
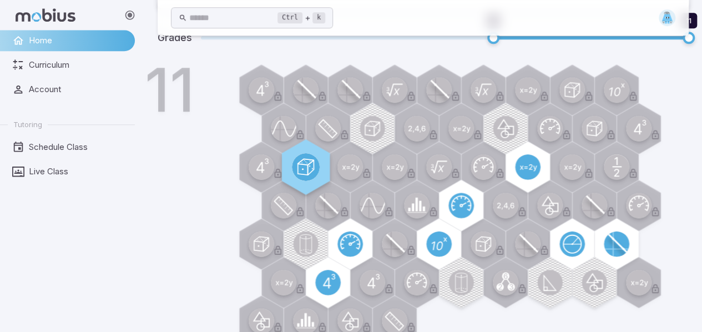
scroll to position [425, 0]
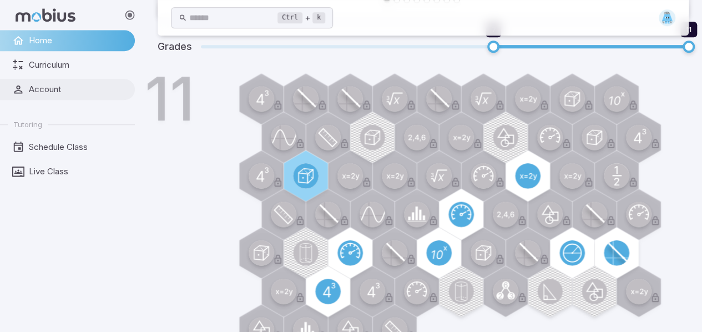
click at [16, 85] on icon at bounding box center [18, 89] width 12 height 12
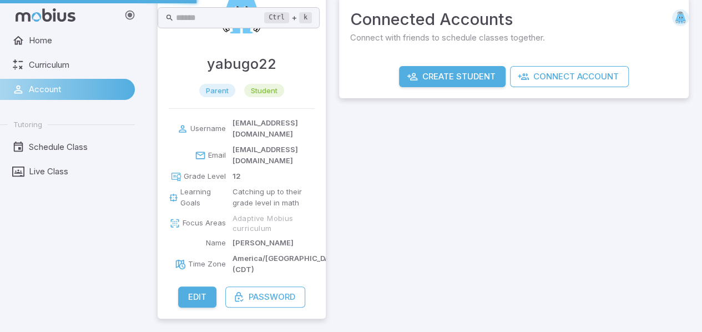
scroll to position [0, 0]
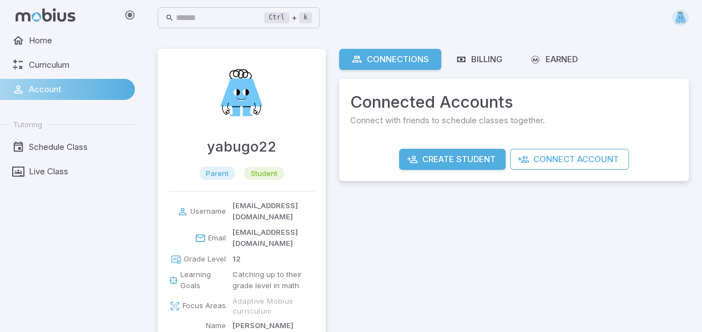
click at [271, 170] on span "student" at bounding box center [264, 173] width 40 height 11
click at [224, 171] on span "parent" at bounding box center [217, 173] width 36 height 11
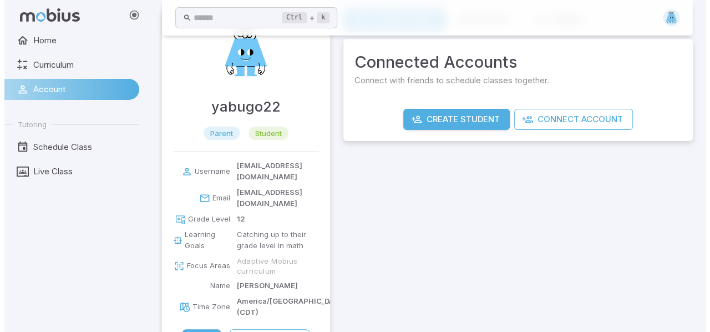
scroll to position [60, 0]
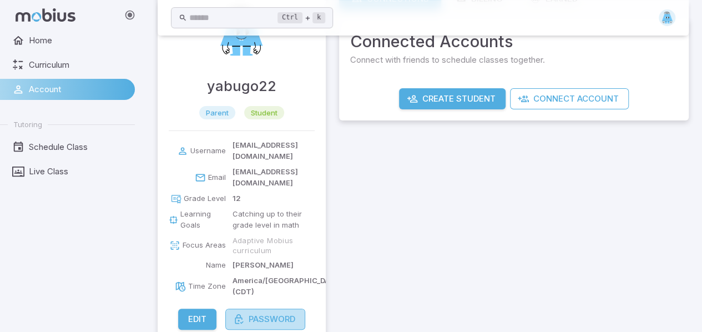
click at [246, 308] on button "Password" at bounding box center [265, 318] width 80 height 21
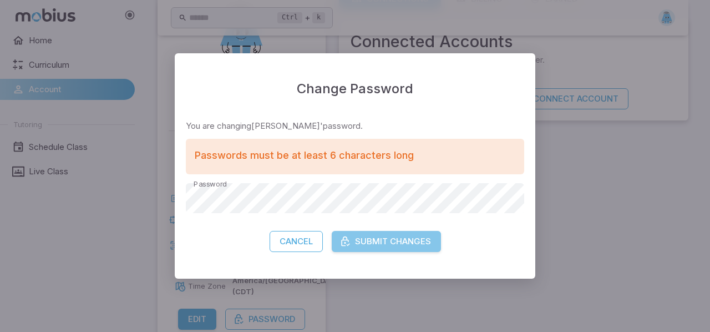
click at [384, 247] on button "Submit Changes" at bounding box center [386, 241] width 109 height 21
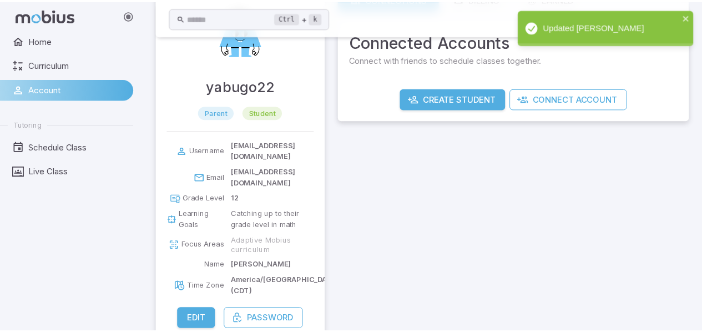
scroll to position [49, 0]
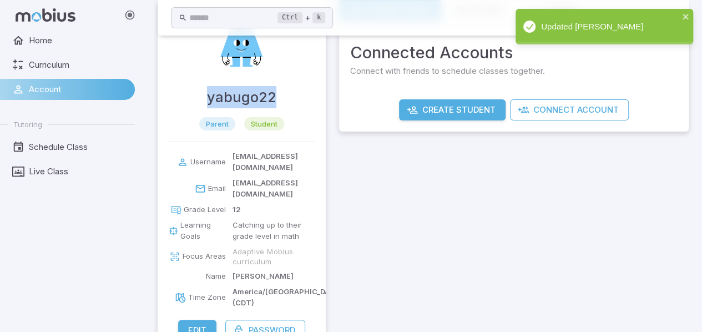
drag, startPoint x: 200, startPoint y: 103, endPoint x: 280, endPoint y: 98, distance: 80.1
click at [280, 98] on div "yabugo22 parent student" at bounding box center [242, 70] width 168 height 142
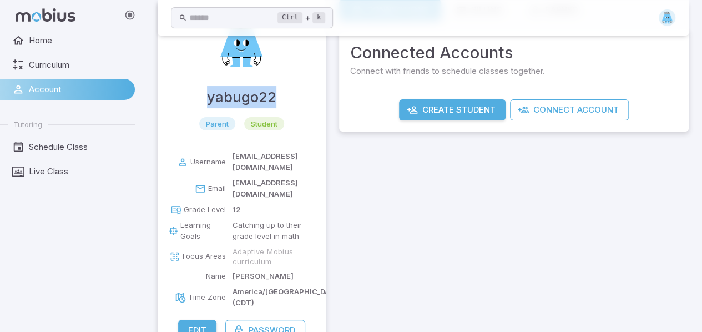
drag, startPoint x: 217, startPoint y: 98, endPoint x: 217, endPoint y: 85, distance: 12.8
copy h4 "yabugo22"
click at [409, 235] on div "Connections Billing Earned Connected Accounts Connect with friends to schedule …" at bounding box center [514, 175] width 350 height 352
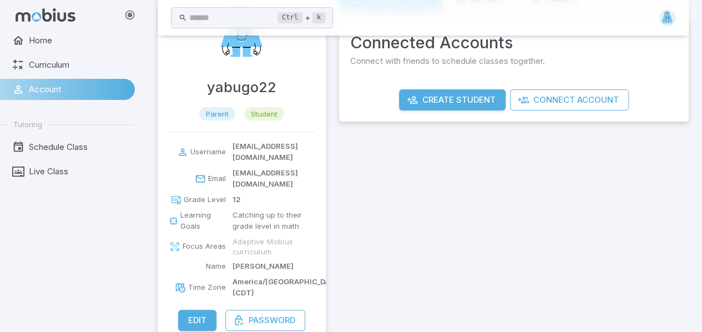
scroll to position [60, 0]
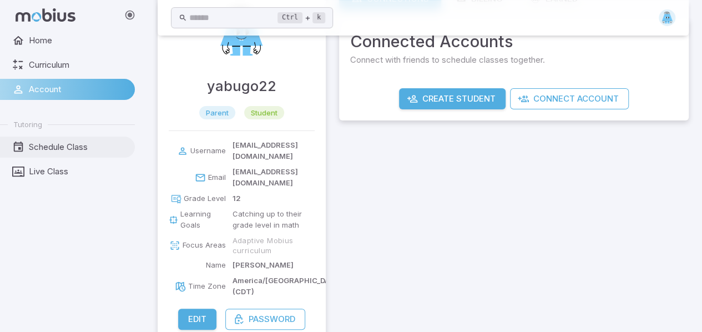
click at [57, 153] on span "Schedule Class" at bounding box center [78, 147] width 98 height 12
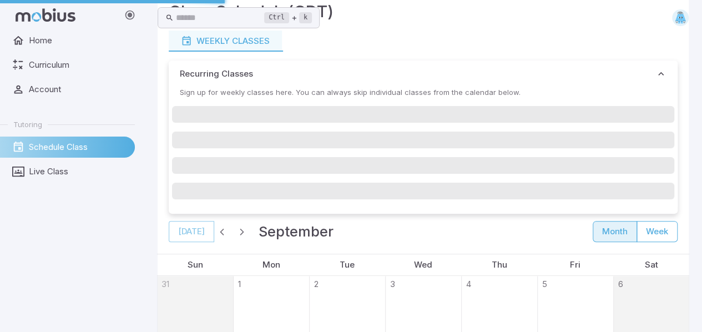
scroll to position [0, 0]
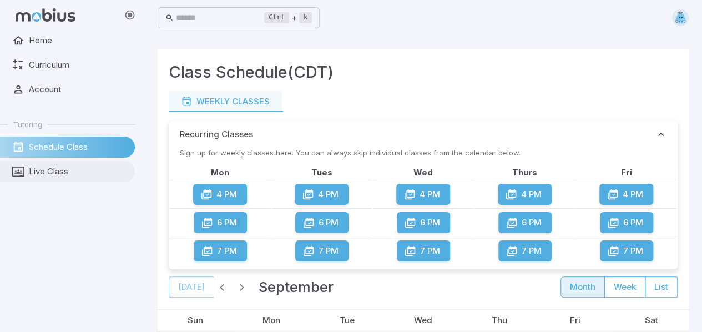
click at [38, 172] on span "Live Class" at bounding box center [78, 171] width 98 height 12
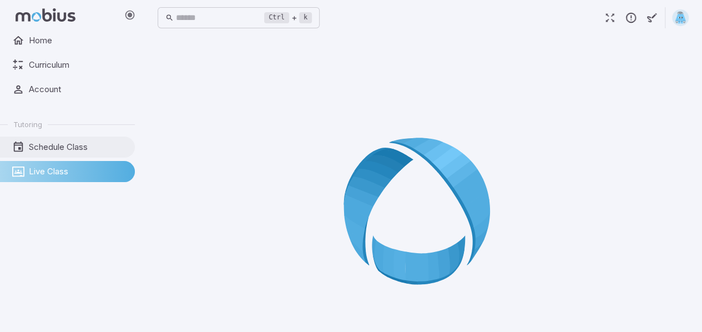
click at [49, 144] on span "Schedule Class" at bounding box center [78, 147] width 98 height 12
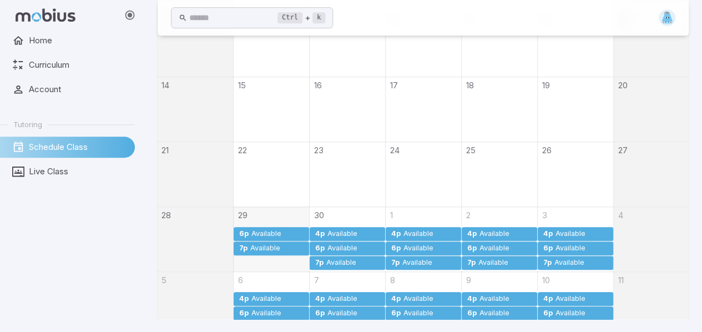
scroll to position [16, 0]
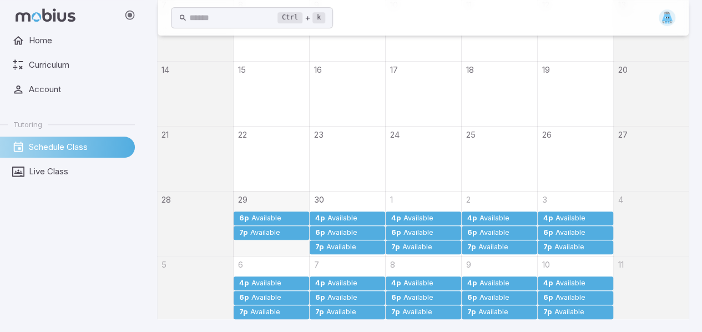
click at [412, 243] on div "Available" at bounding box center [417, 247] width 31 height 8
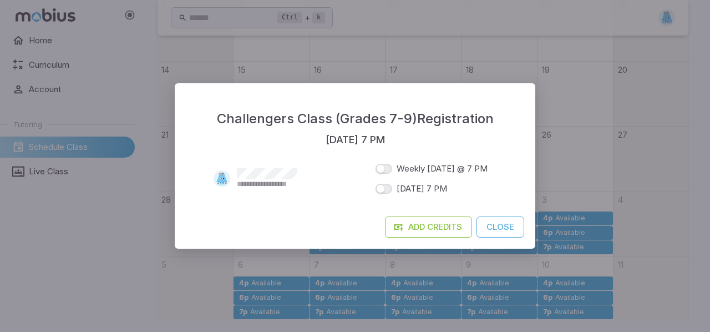
click at [468, 249] on div "**********" at bounding box center [355, 166] width 710 height 332
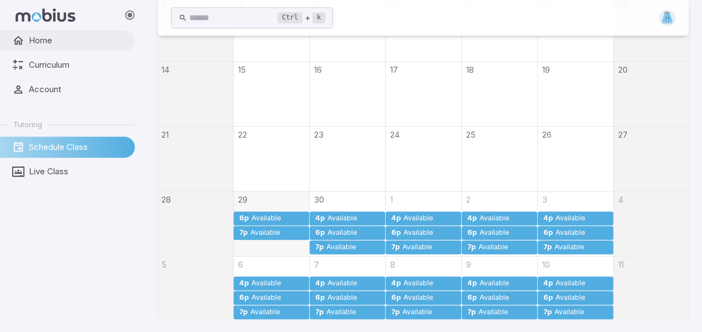
click at [57, 45] on span "Home" at bounding box center [78, 40] width 98 height 12
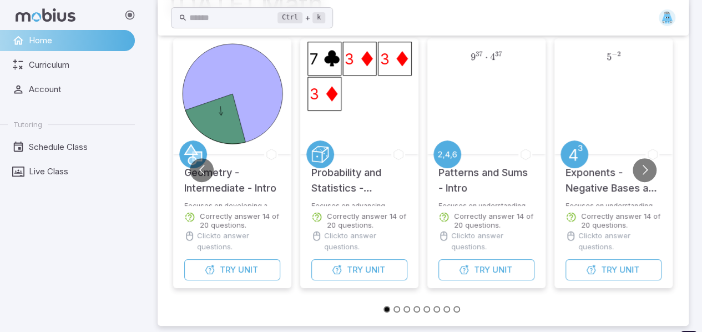
scroll to position [123, 0]
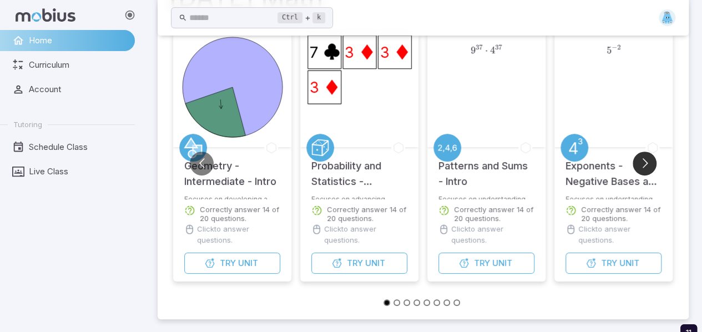
click at [645, 156] on button "Go to next slide" at bounding box center [645, 163] width 24 height 24
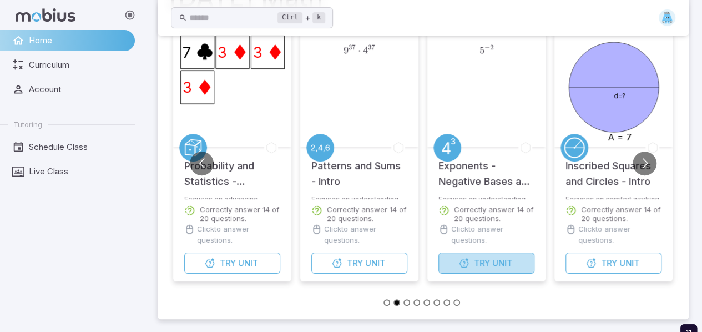
click at [496, 262] on span "Unit" at bounding box center [502, 263] width 20 height 12
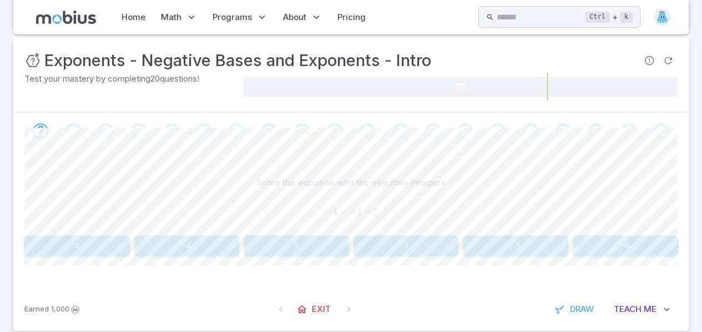
scroll to position [171, 0]
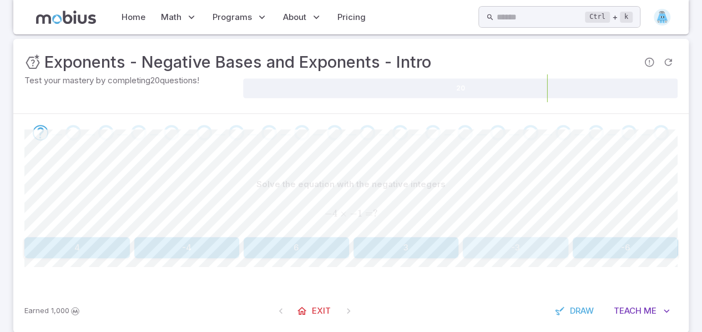
click at [503, 237] on button "-3" at bounding box center [515, 247] width 105 height 21
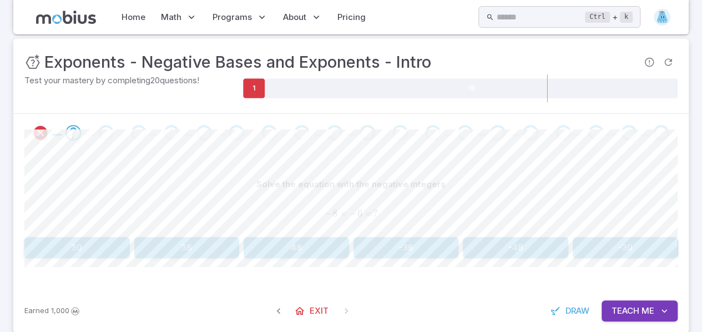
scroll to position [190, 0]
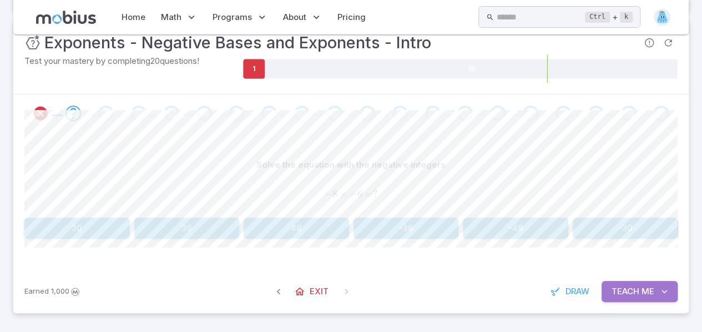
click at [635, 287] on span "Teach" at bounding box center [625, 291] width 28 height 12
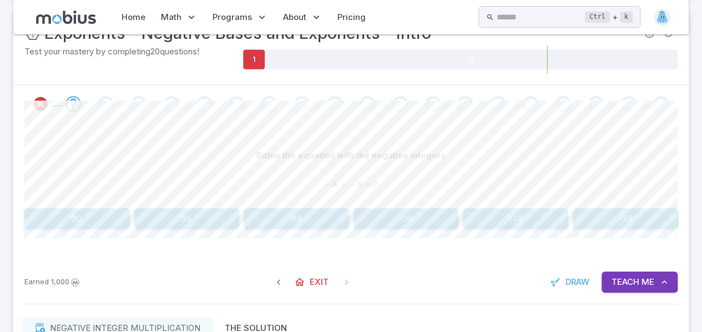
scroll to position [201, 0]
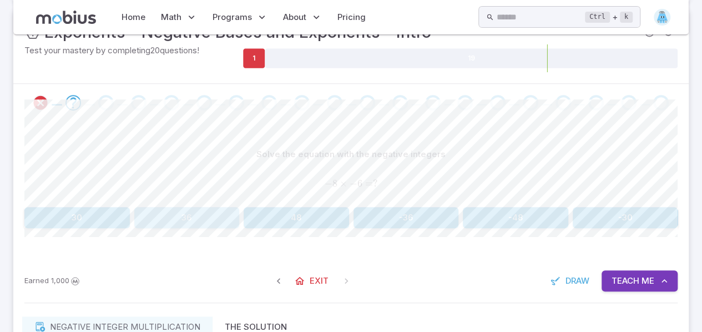
click at [168, 219] on button "36" at bounding box center [186, 217] width 105 height 21
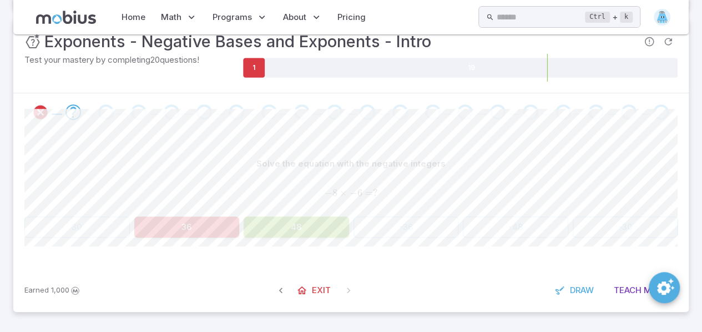
scroll to position [190, 0]
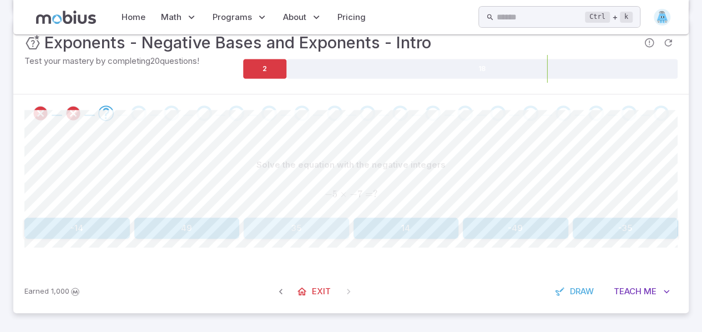
click at [291, 232] on button "35" at bounding box center [296, 227] width 105 height 21
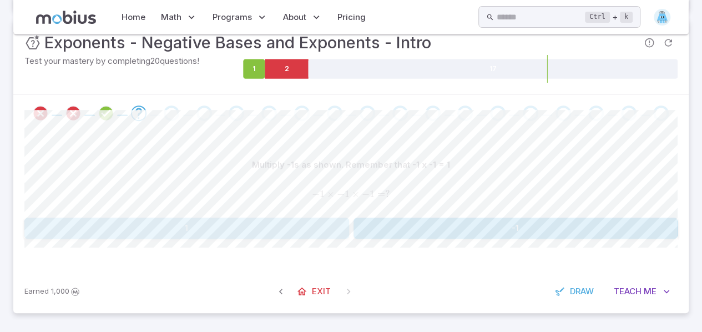
click at [336, 218] on button "1" at bounding box center [186, 227] width 325 height 21
click at [185, 230] on button "35" at bounding box center [186, 227] width 105 height 21
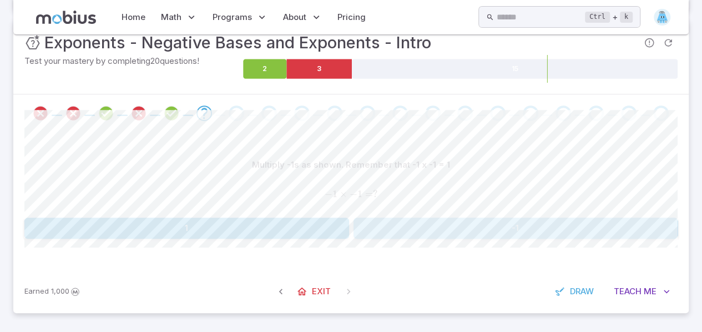
click at [411, 232] on button "-1" at bounding box center [515, 227] width 325 height 21
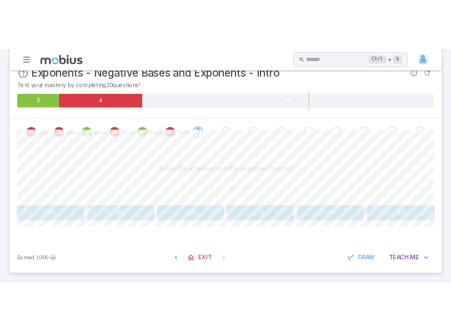
scroll to position [152, 0]
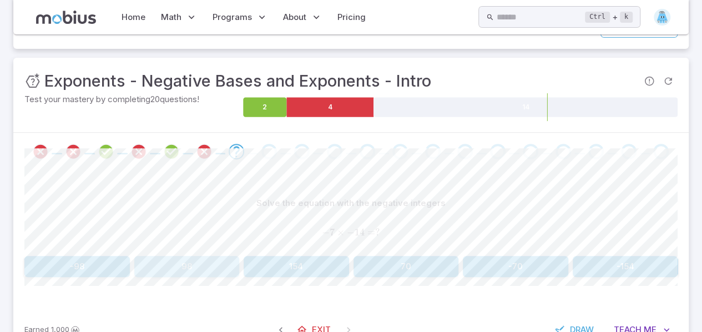
click at [185, 266] on button "98" at bounding box center [186, 266] width 105 height 21
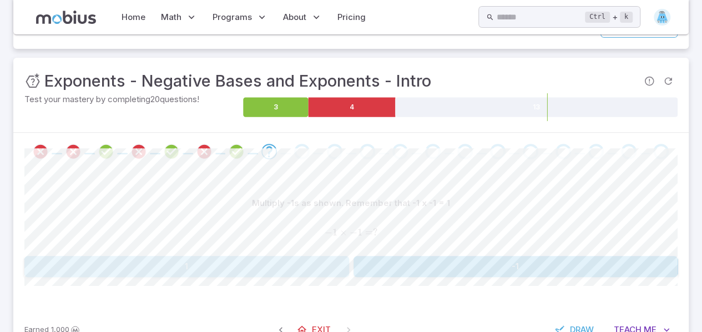
click at [231, 264] on button "1" at bounding box center [186, 266] width 325 height 21
click at [277, 266] on button "64" at bounding box center [186, 266] width 325 height 21
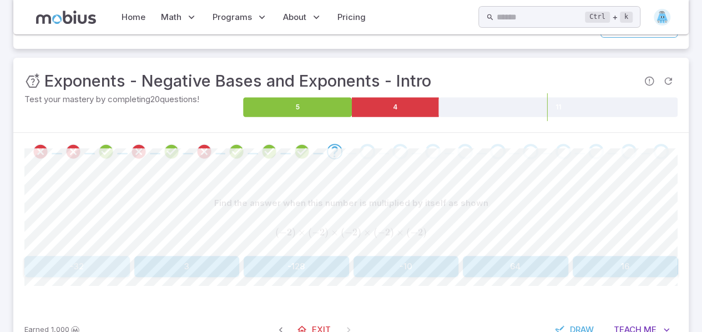
click at [80, 258] on button "-32" at bounding box center [76, 266] width 105 height 21
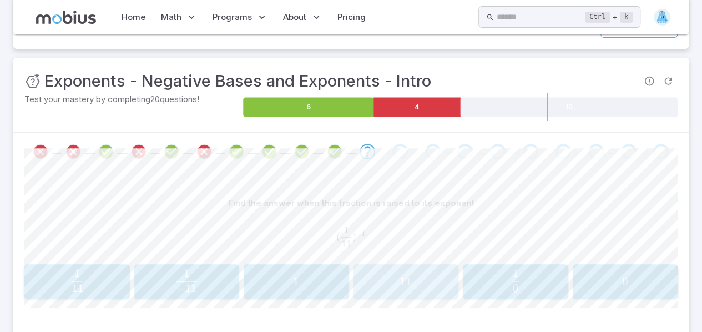
click at [406, 273] on div "11 11 11" at bounding box center [406, 282] width 98 height 27
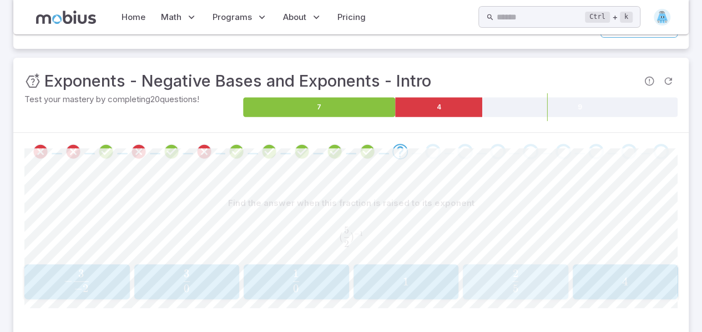
click at [518, 288] on span "5 2 ​" at bounding box center [515, 280] width 9 height 23
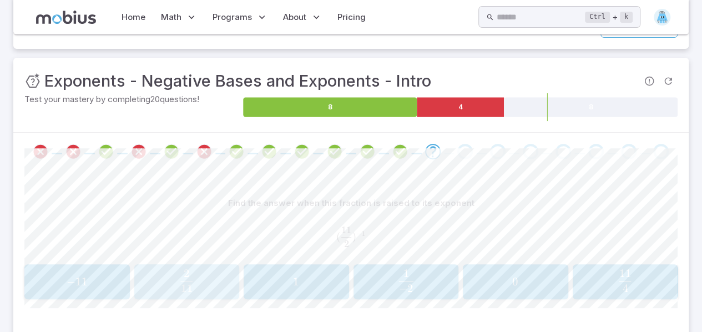
click at [195, 288] on span "11 2 ​" at bounding box center [187, 280] width 94 height 23
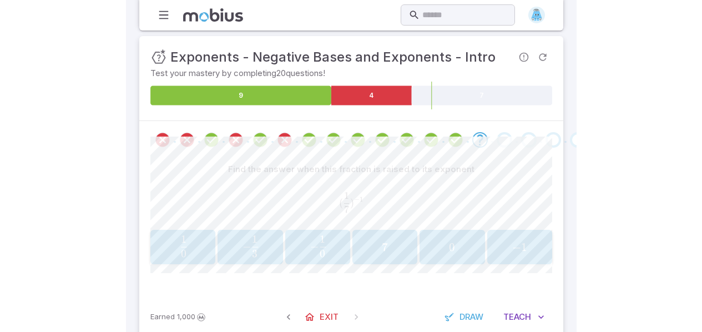
scroll to position [161, 0]
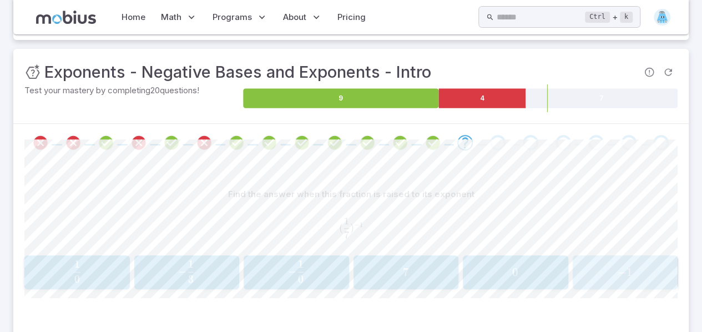
click at [635, 256] on button "− 1 -1 − 1" at bounding box center [625, 272] width 105 height 34
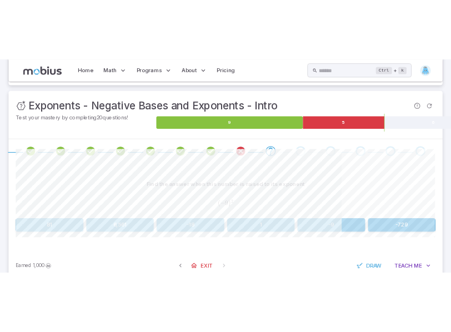
scroll to position [152, 0]
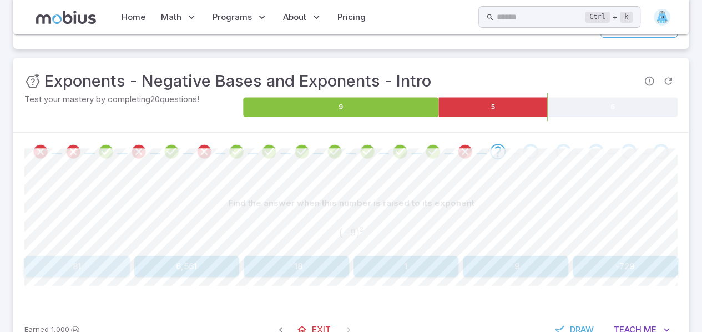
click at [62, 272] on button "81" at bounding box center [76, 266] width 105 height 21
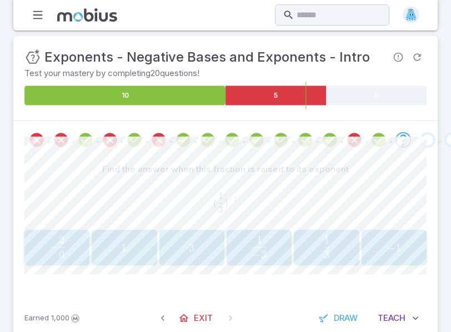
scroll to position [161, 0]
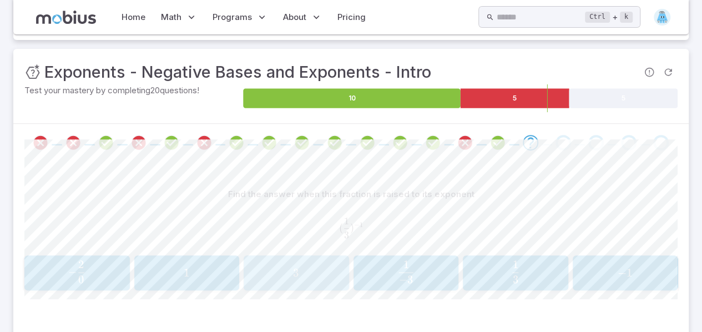
click at [305, 264] on div "3 3 3" at bounding box center [296, 273] width 98 height 27
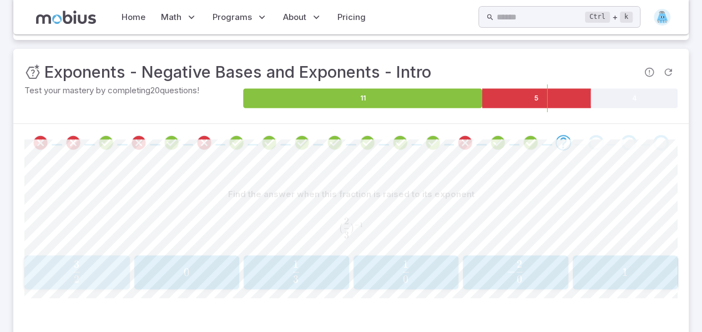
click at [80, 282] on div "3 2 \frac{3}{2} 2 3 ​" at bounding box center [77, 273] width 98 height 26
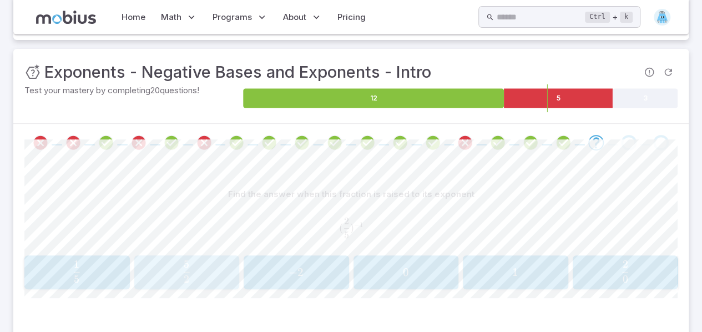
click at [157, 279] on span "2 5 ​" at bounding box center [186, 271] width 87 height 22
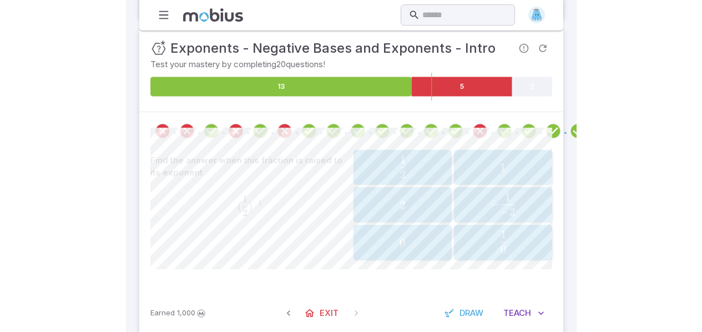
scroll to position [170, 0]
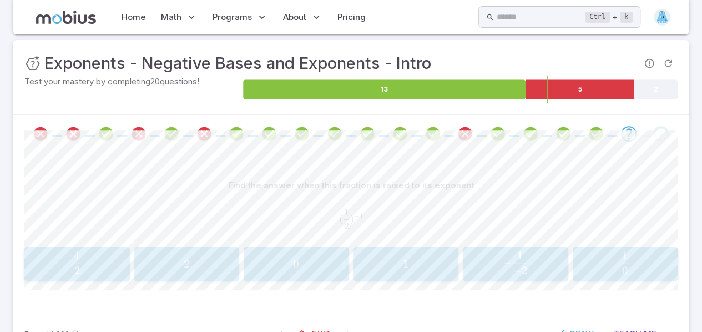
click at [203, 266] on span "2" at bounding box center [187, 264] width 98 height 14
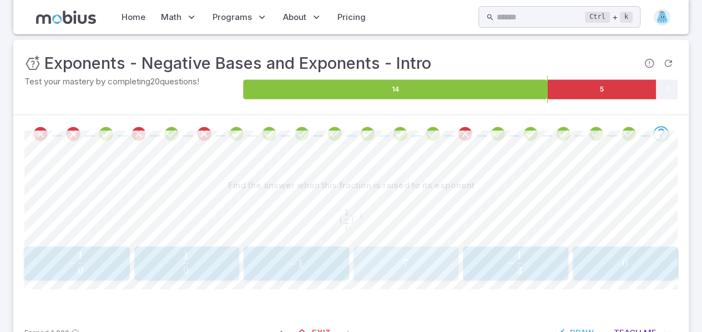
click at [406, 263] on span "7" at bounding box center [406, 263] width 6 height 14
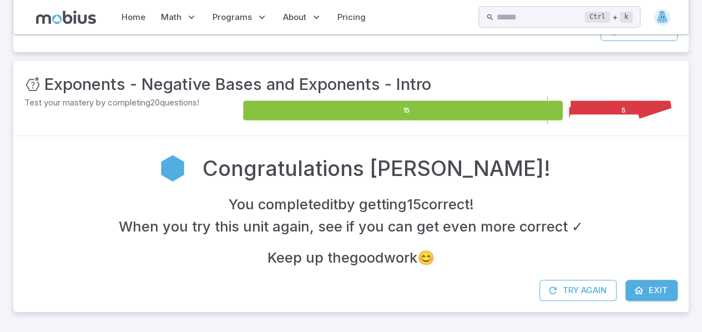
scroll to position [148, 0]
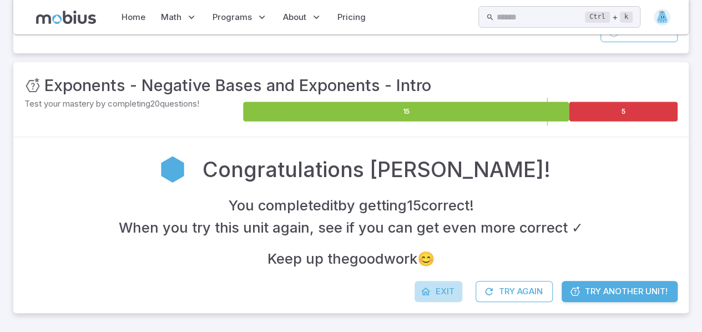
click at [445, 289] on span "Exit" at bounding box center [445, 291] width 19 height 12
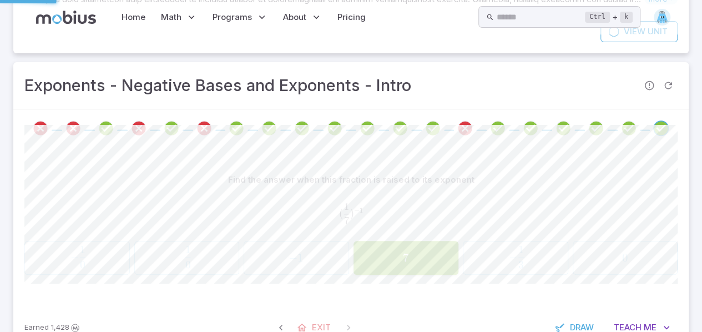
scroll to position [0, 0]
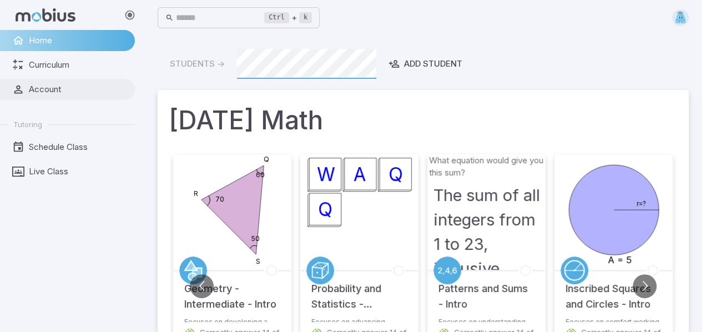
click at [48, 97] on link "Account" at bounding box center [67, 89] width 135 height 21
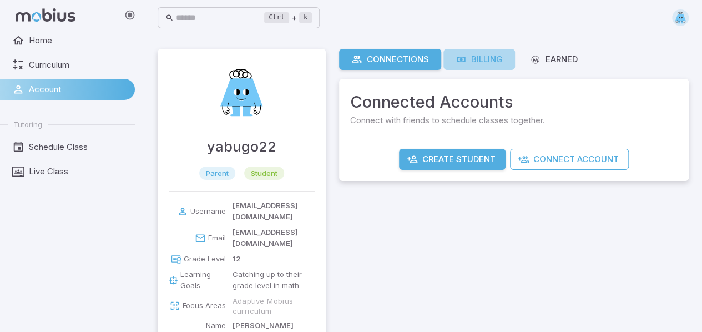
click at [487, 62] on div "Billing" at bounding box center [479, 59] width 47 height 12
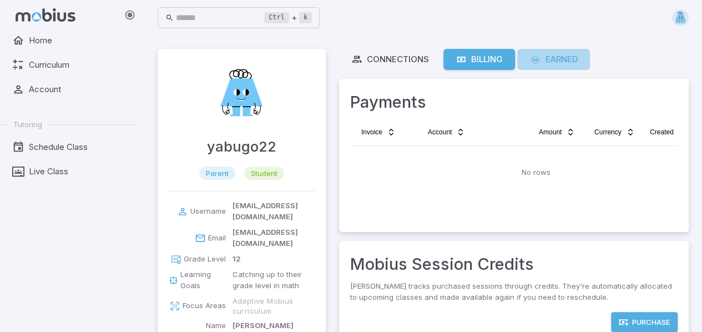
click at [550, 67] on link "Earned" at bounding box center [553, 59] width 73 height 21
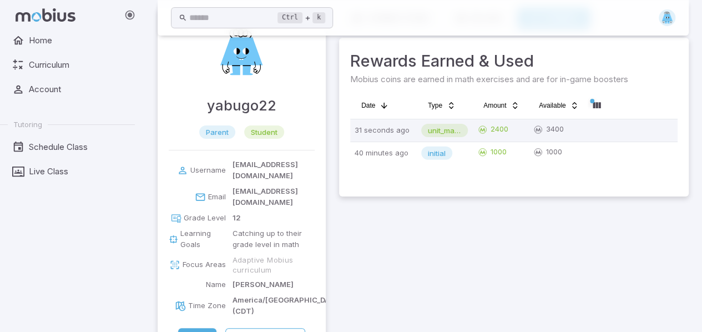
scroll to position [60, 0]
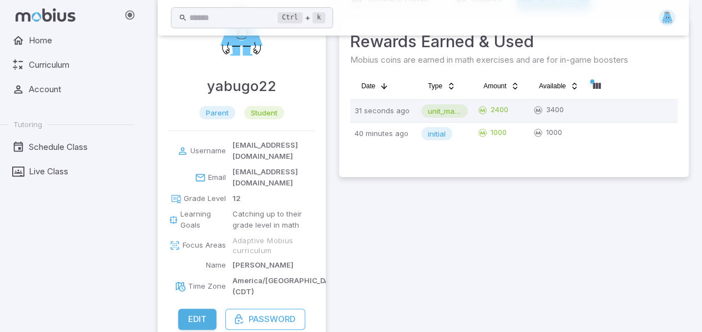
click at [64, 18] on icon at bounding box center [46, 14] width 60 height 13
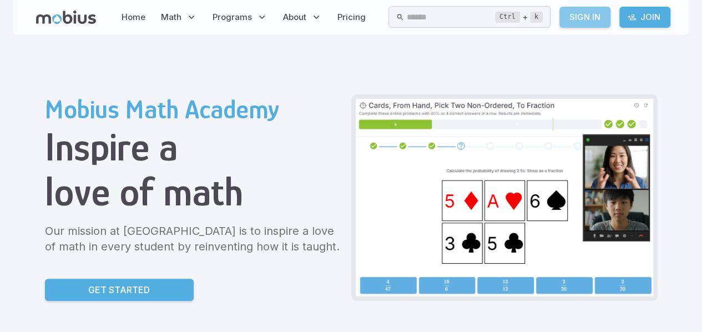
click at [596, 13] on link "Sign In" at bounding box center [584, 17] width 51 height 21
